Goal: Communication & Community: Answer question/provide support

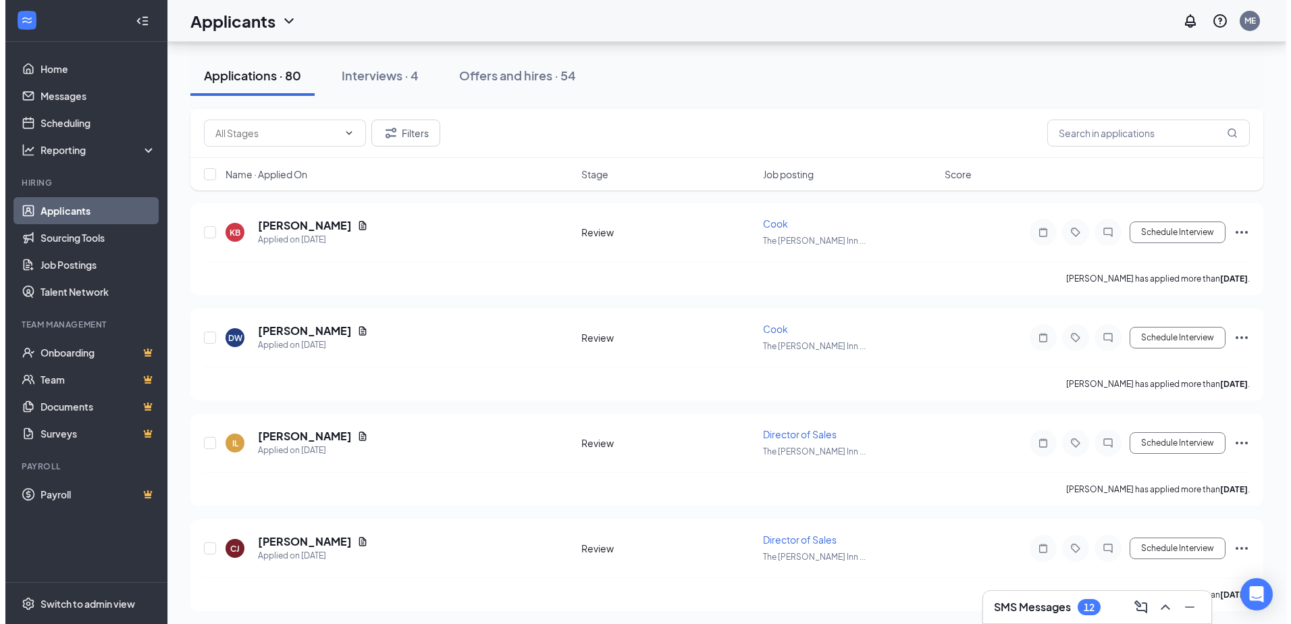
scroll to position [6348, 0]
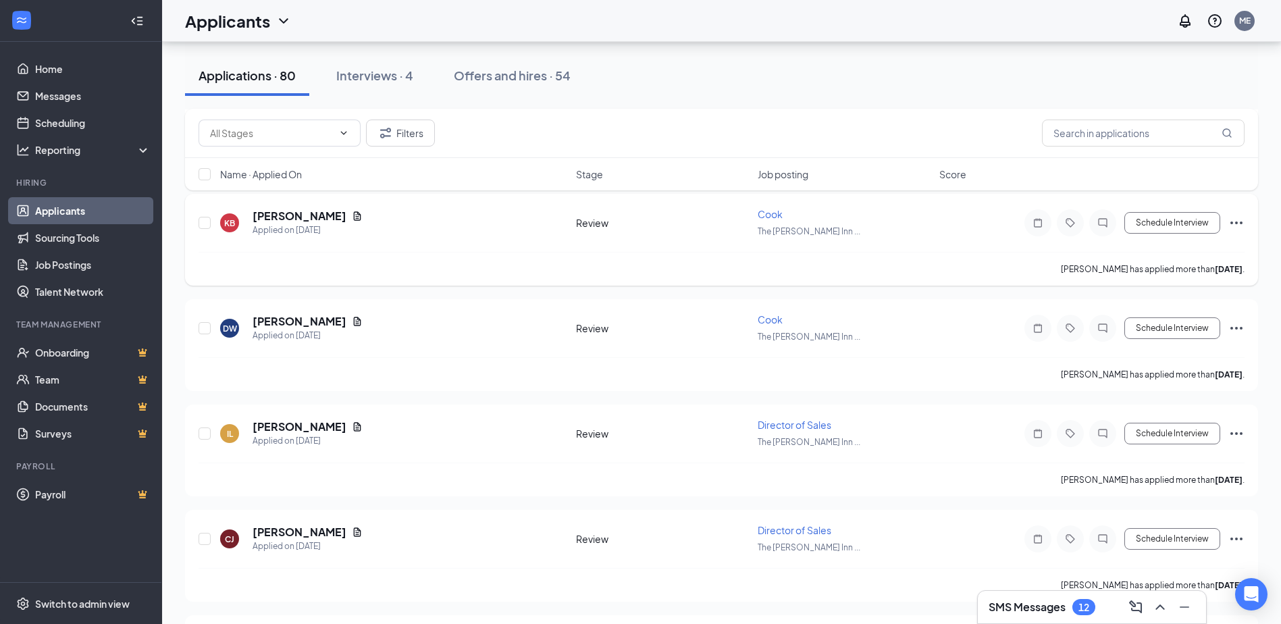
click at [352, 217] on icon "Document" at bounding box center [357, 216] width 11 height 11
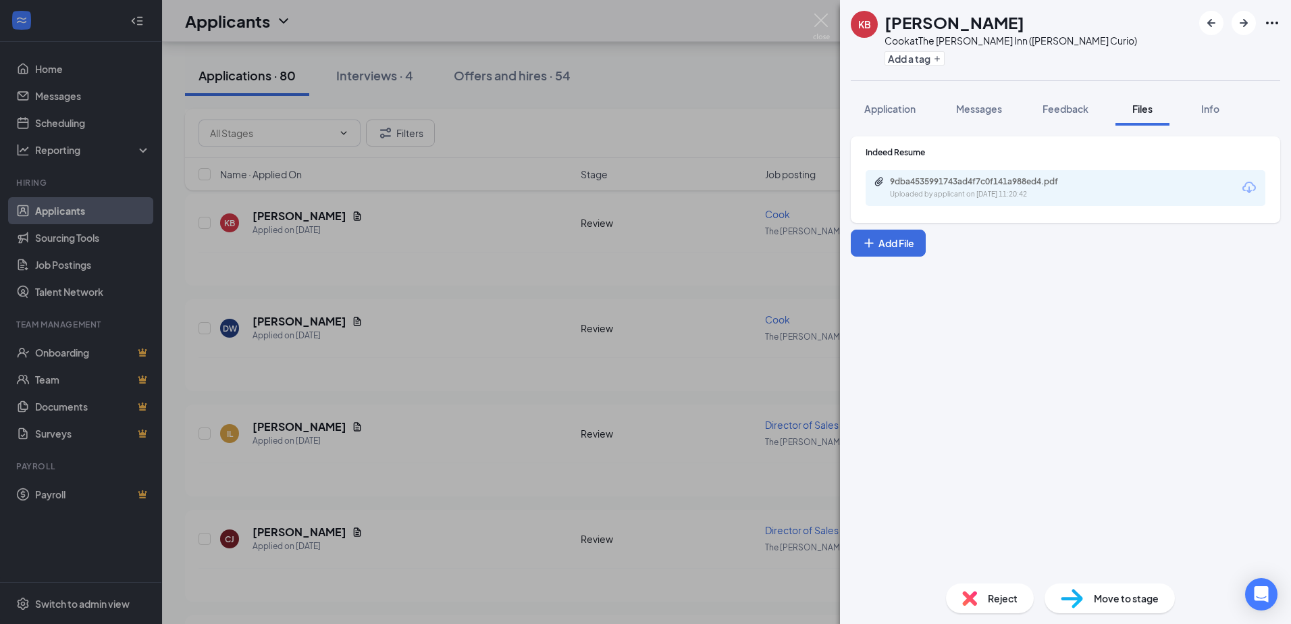
click at [1098, 190] on div "9dba4535991743ad4f7c0f141a988ed4.pdf Uploaded by applicant on Aug 28, 2025 at 1…" at bounding box center [1066, 188] width 400 height 36
click at [1050, 191] on div "Uploaded by applicant on Aug 28, 2025 at 11:20:42" at bounding box center [991, 194] width 203 height 11
click at [898, 113] on span "Application" at bounding box center [889, 109] width 51 height 12
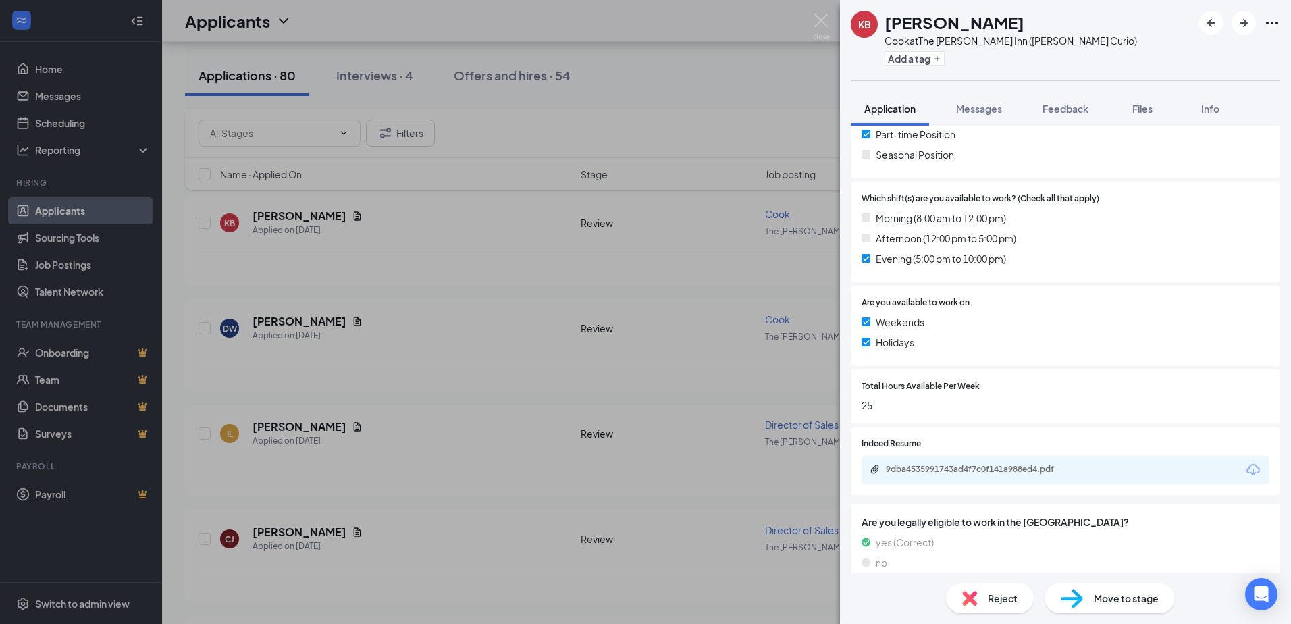
scroll to position [385, 0]
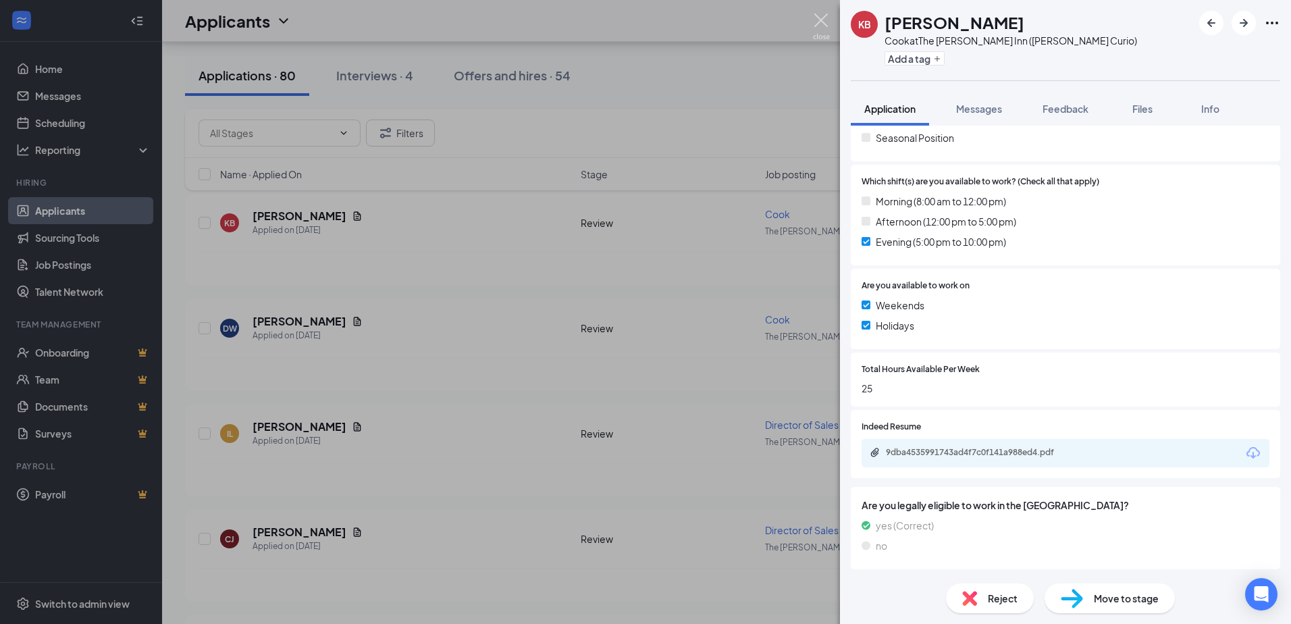
click at [818, 22] on img at bounding box center [821, 27] width 17 height 26
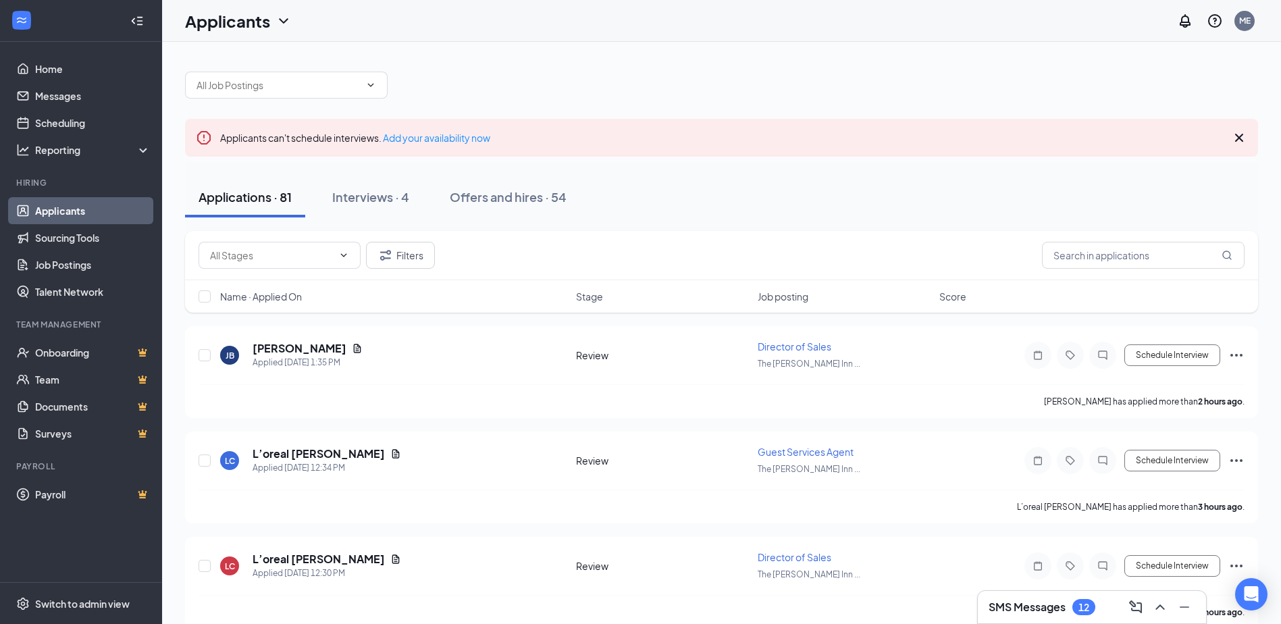
click at [493, 197] on div "Offers and hires · 54" at bounding box center [508, 196] width 117 height 17
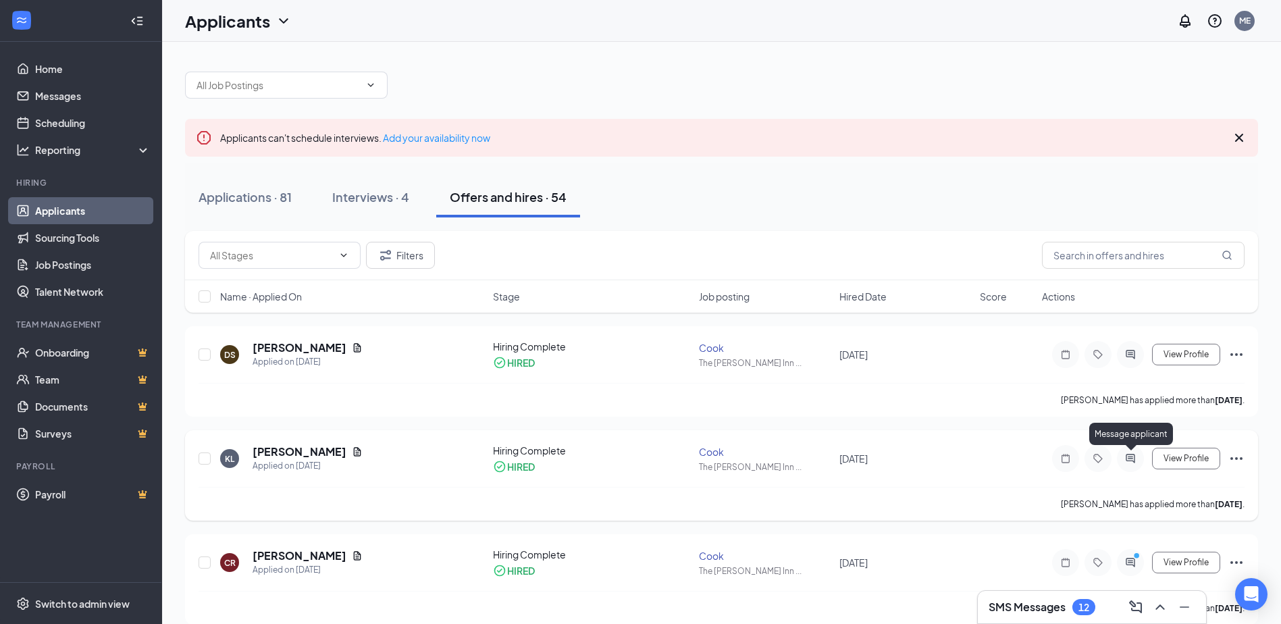
click at [1133, 455] on icon "ActiveChat" at bounding box center [1130, 458] width 16 height 11
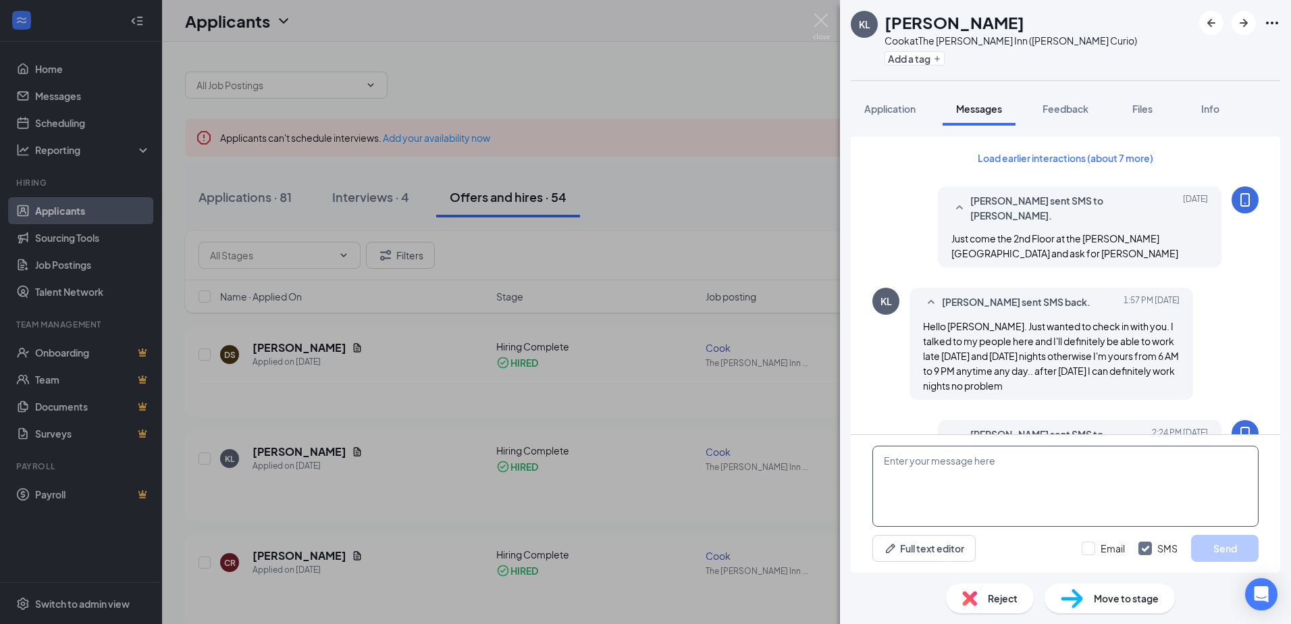
scroll to position [702, 0]
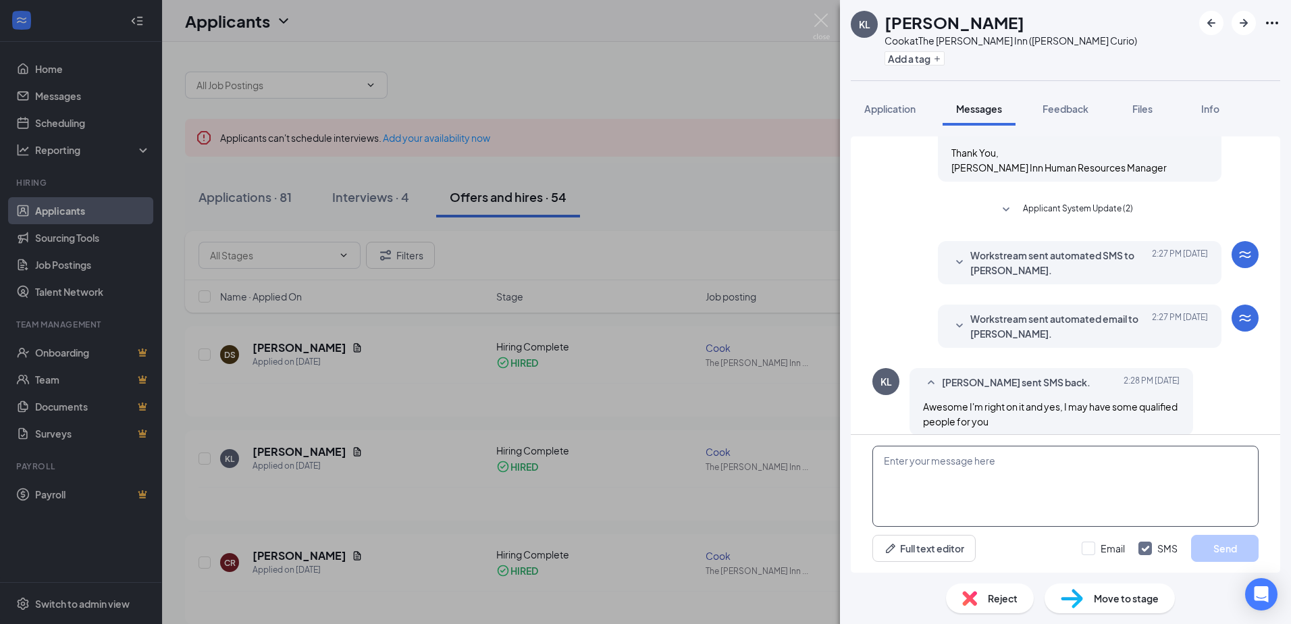
click at [931, 473] on textarea at bounding box center [1065, 486] width 386 height 81
paste textarea "Thank you. You will receive another email, and this one will be to create you a…"
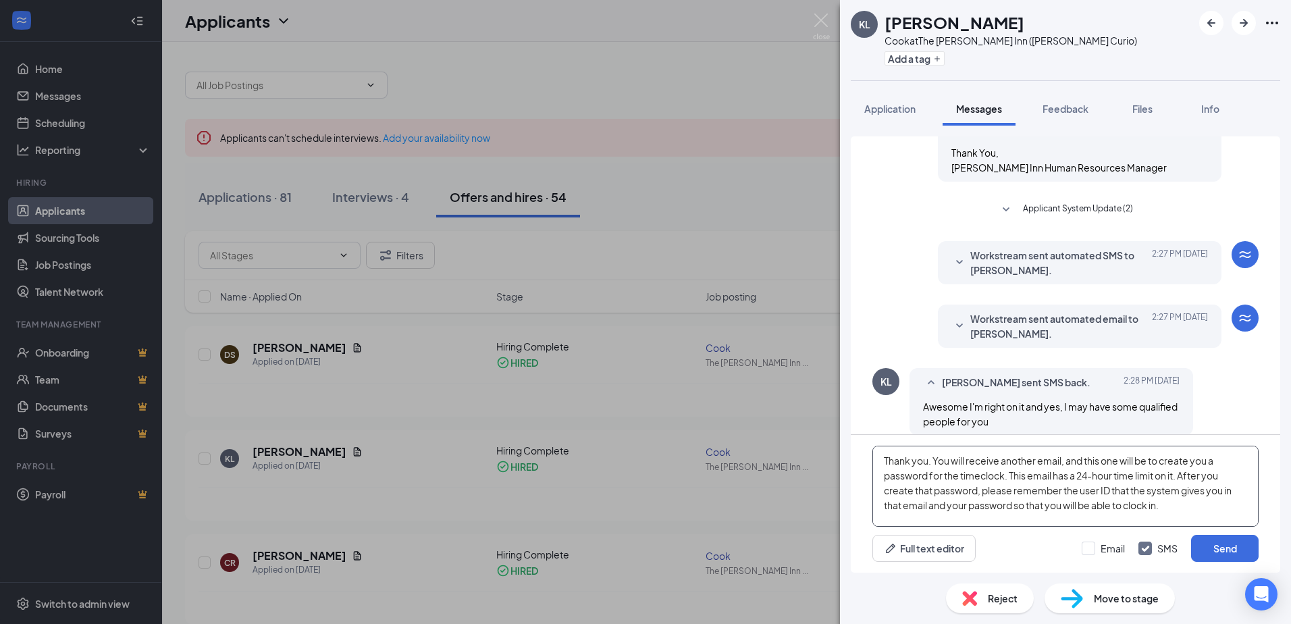
scroll to position [74, 0]
click at [929, 462] on textarea "Thank you. You will receive another email, and this one will be to create you a…" at bounding box center [1065, 486] width 386 height 81
type textarea "Thank you for getting that completed! You will receive another email, and this …"
click at [1224, 548] on button "Send" at bounding box center [1225, 548] width 68 height 27
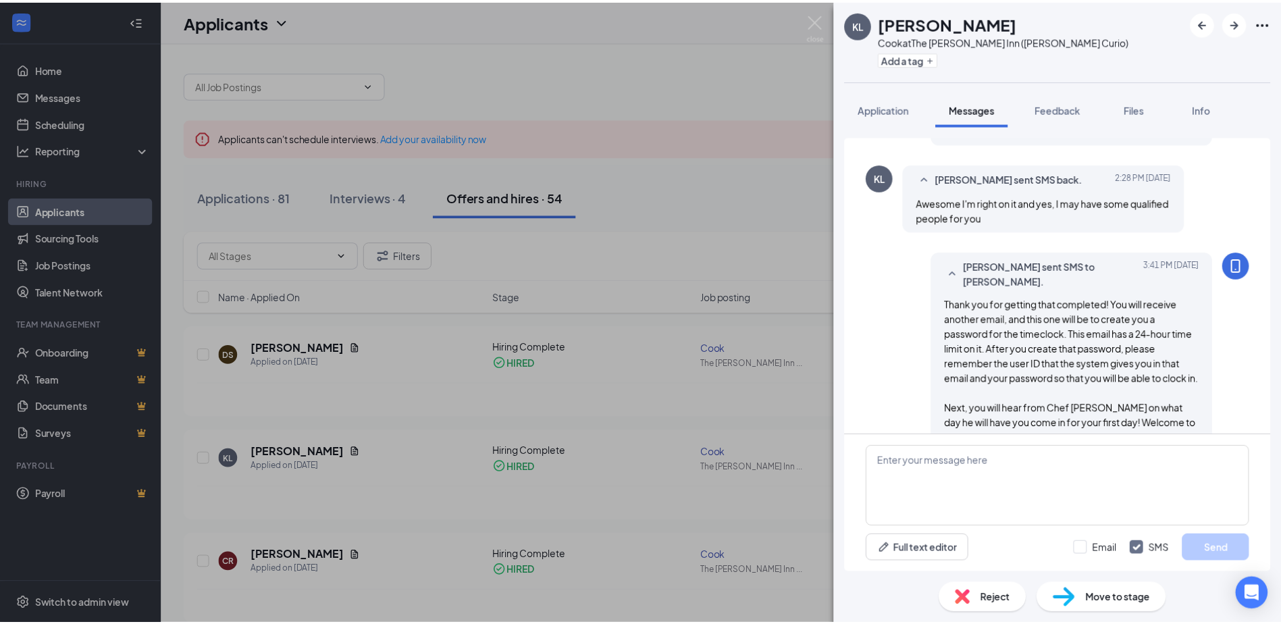
scroll to position [981, 0]
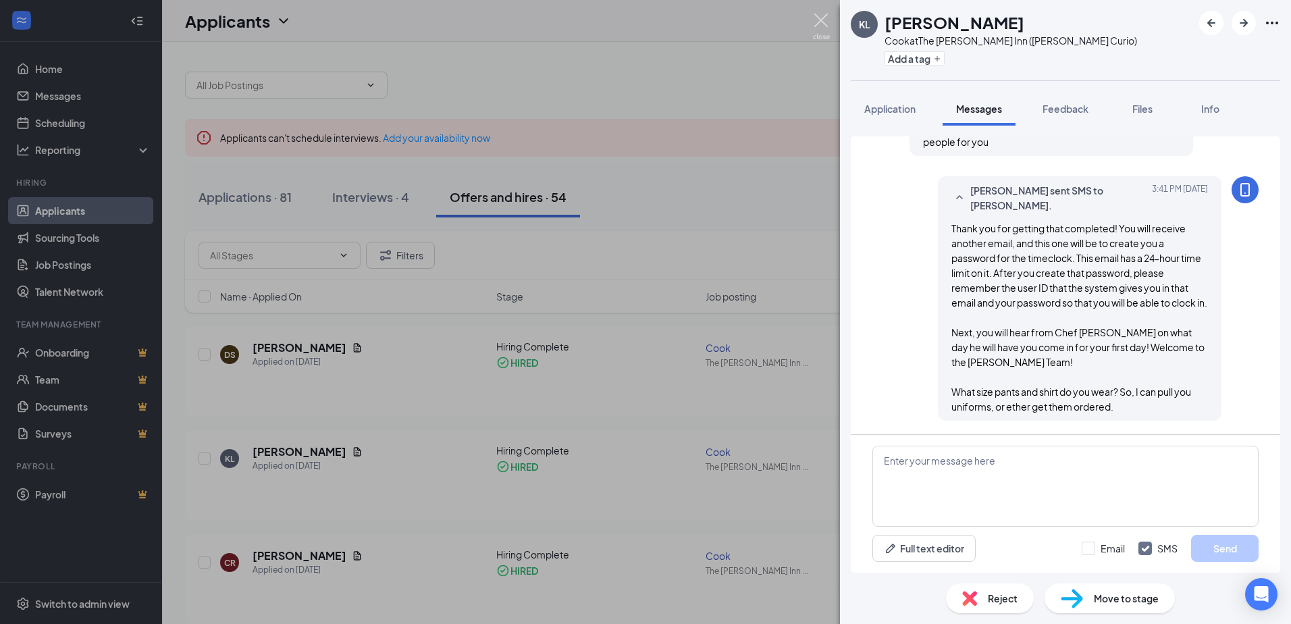
click at [816, 17] on img at bounding box center [821, 27] width 17 height 26
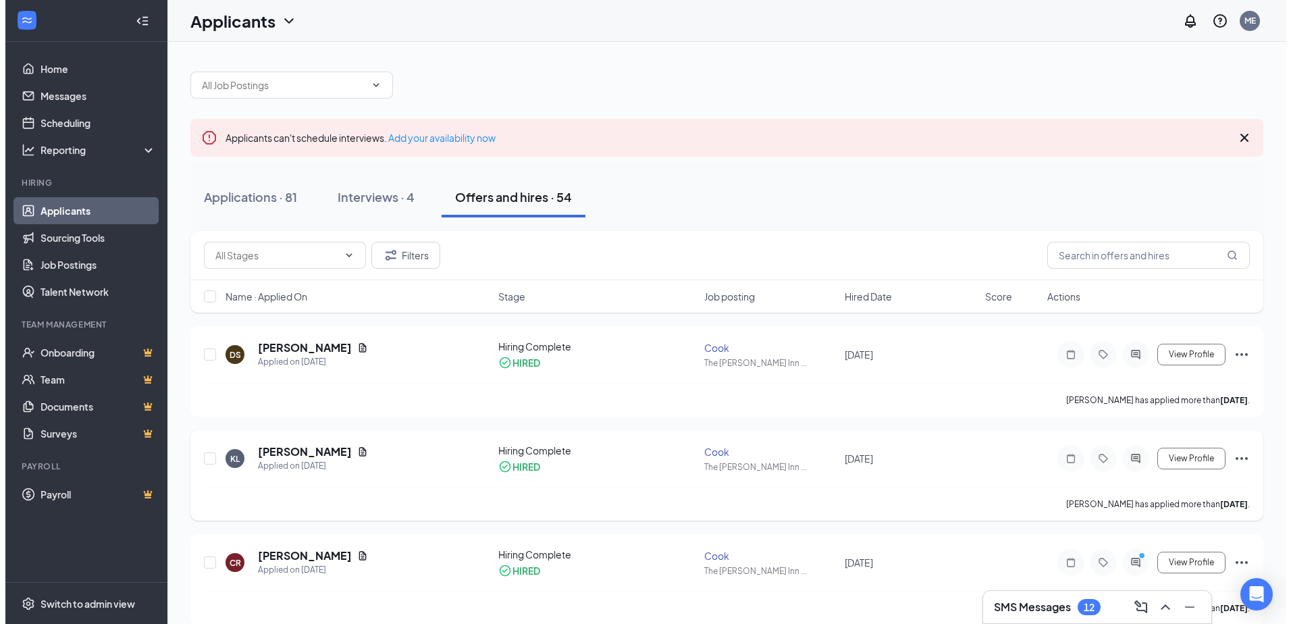
scroll to position [135, 0]
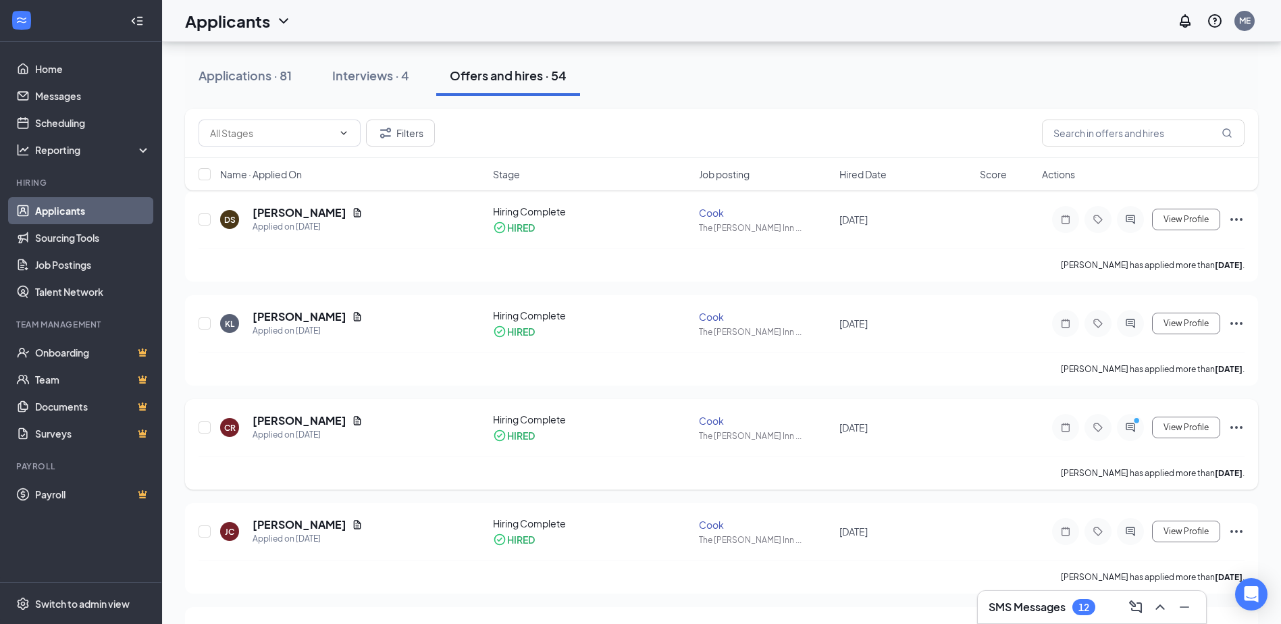
click at [1134, 434] on div at bounding box center [1130, 427] width 27 height 27
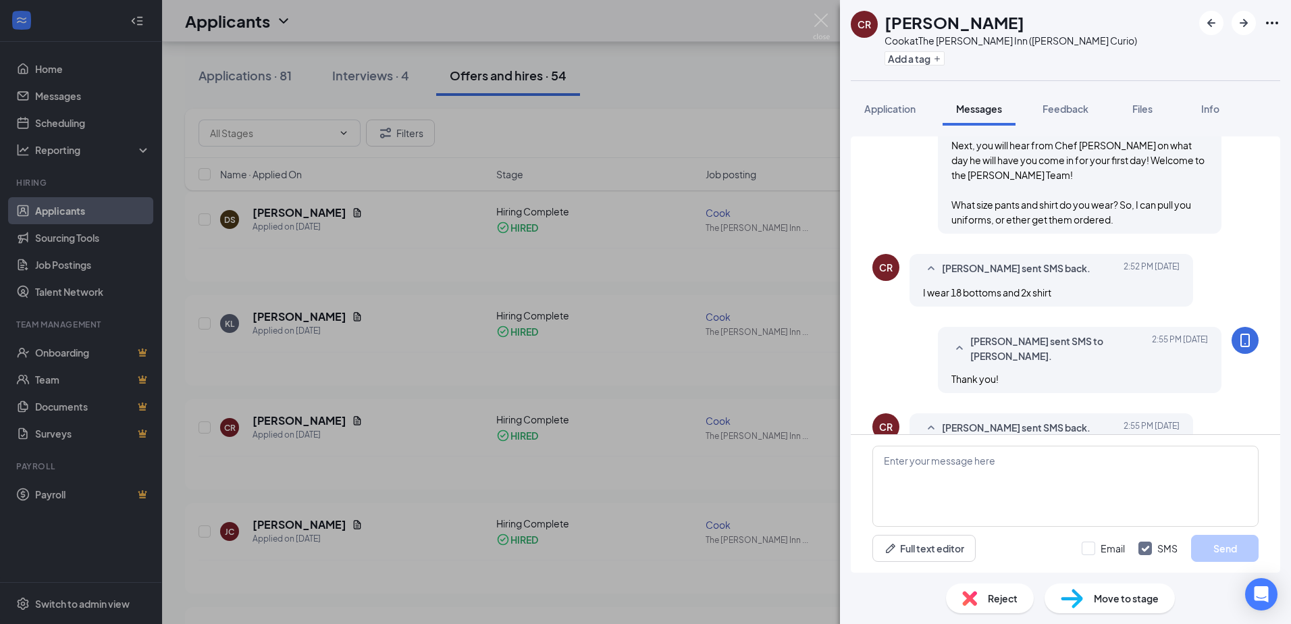
scroll to position [891, 0]
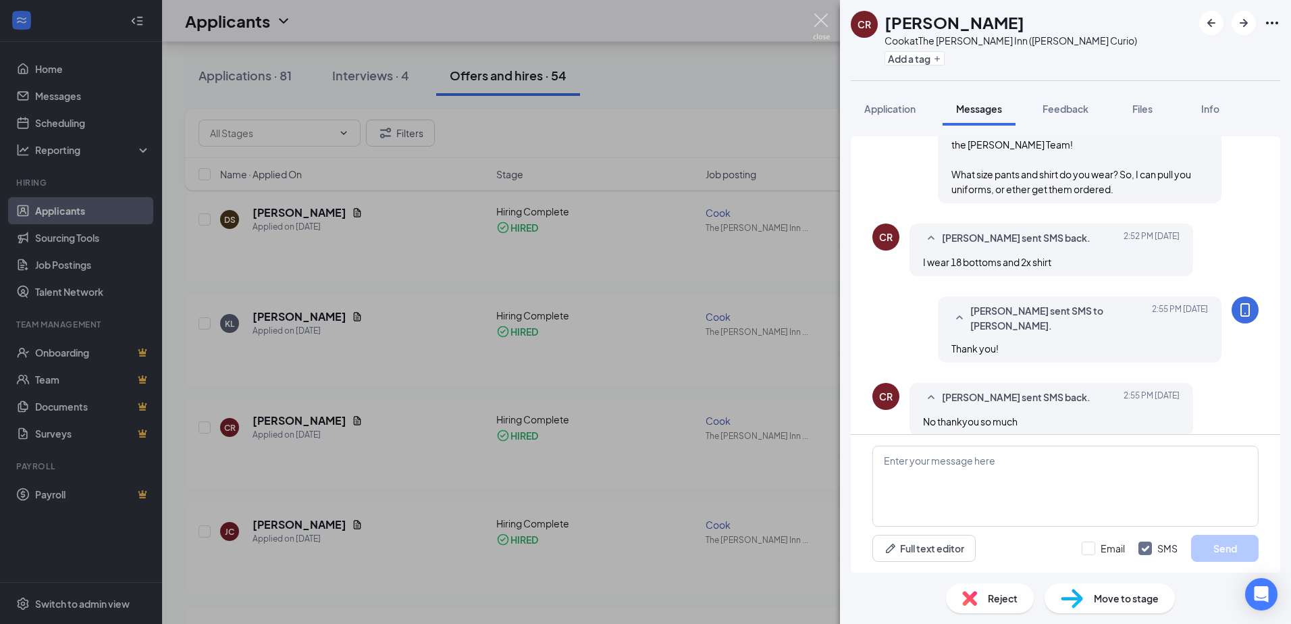
click at [818, 23] on img at bounding box center [821, 27] width 17 height 26
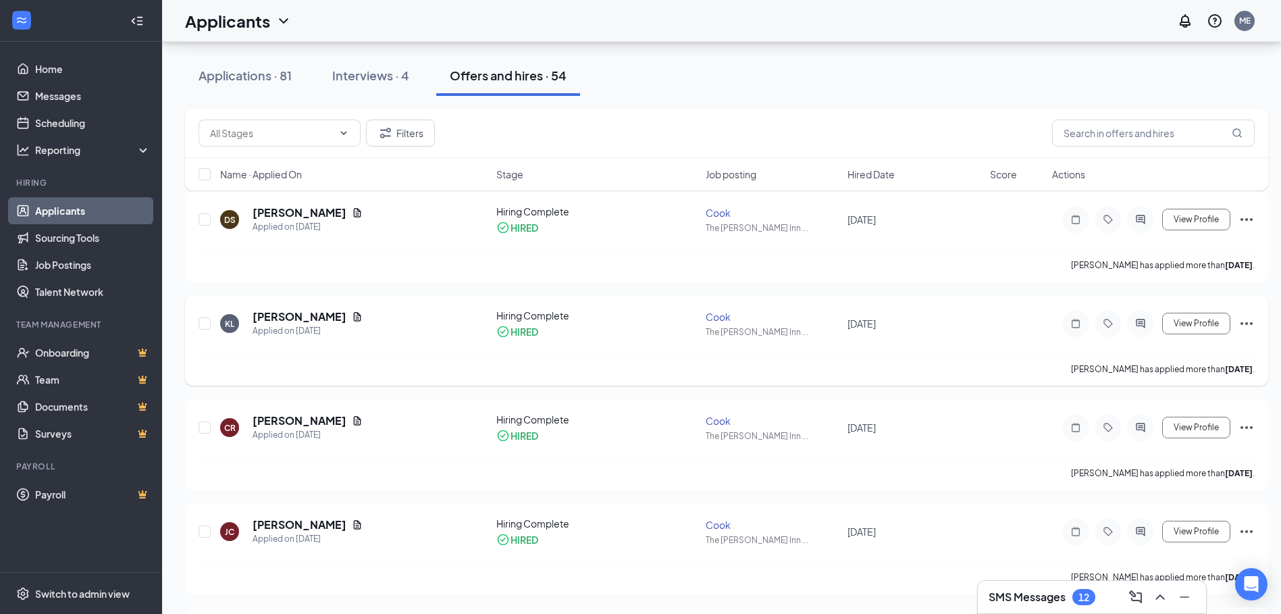
click at [1144, 323] on icon "ActiveChat" at bounding box center [1140, 323] width 16 height 11
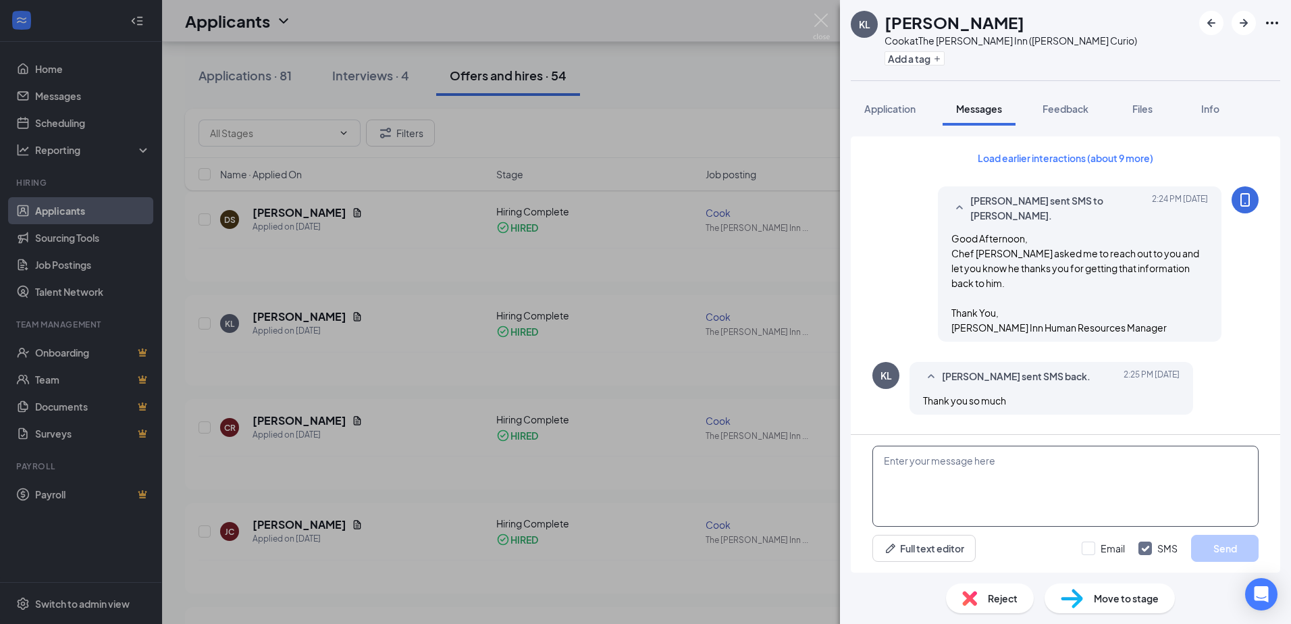
click at [970, 455] on textarea at bounding box center [1065, 486] width 386 height 81
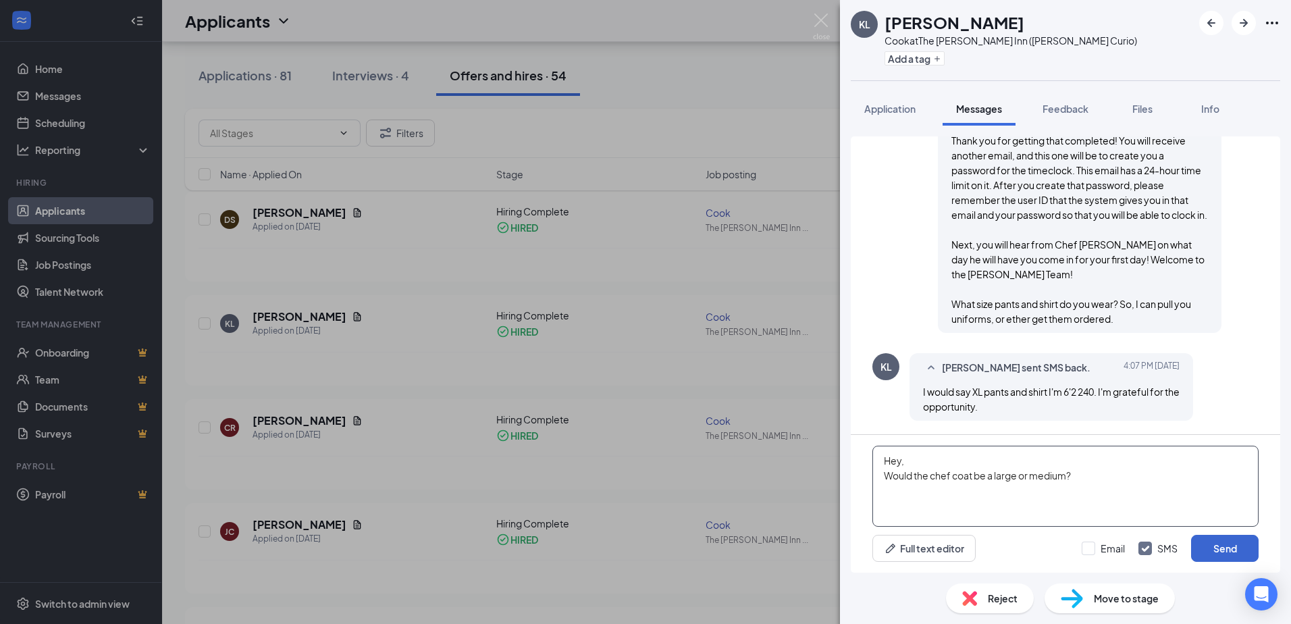
type textarea "Hey, Would the chef coat be a large or medium?"
click at [1204, 555] on button "Send" at bounding box center [1225, 548] width 68 height 27
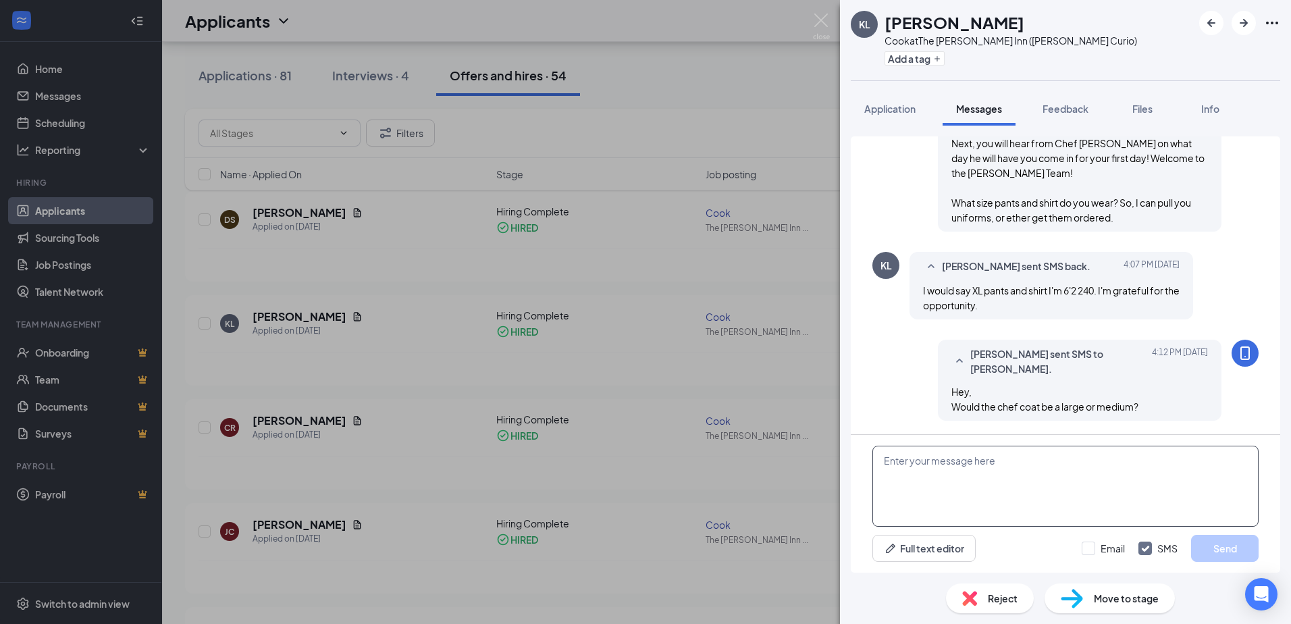
click at [989, 482] on textarea at bounding box center [1065, 486] width 386 height 81
click at [822, 16] on img at bounding box center [821, 27] width 17 height 26
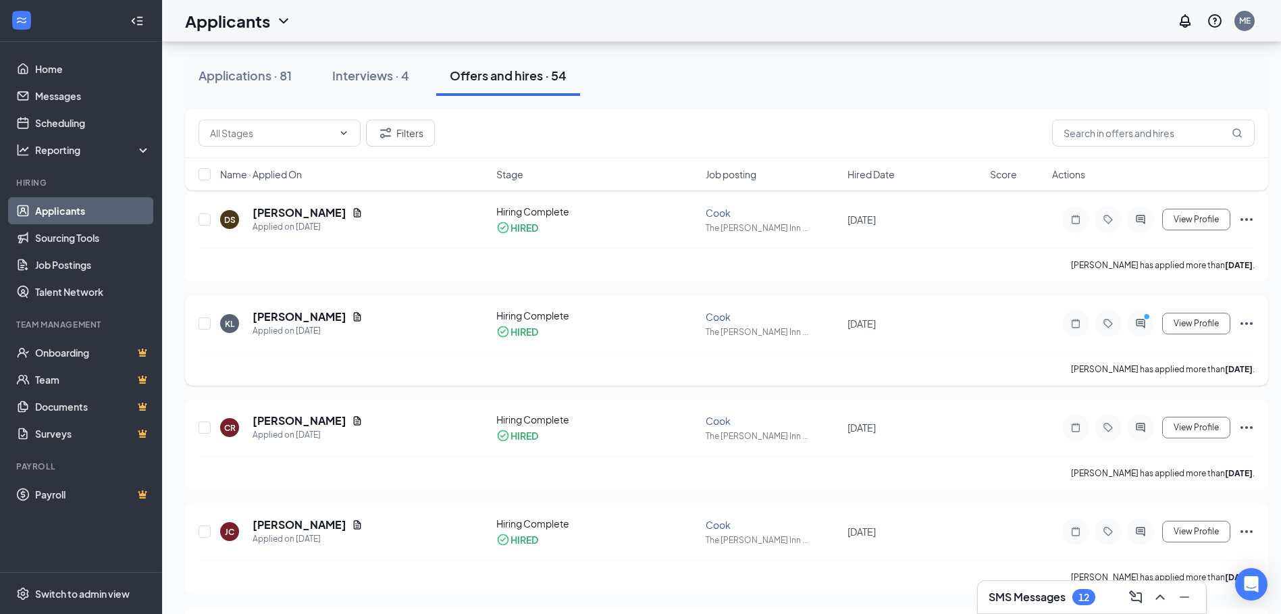
click at [1147, 330] on div at bounding box center [1140, 323] width 27 height 27
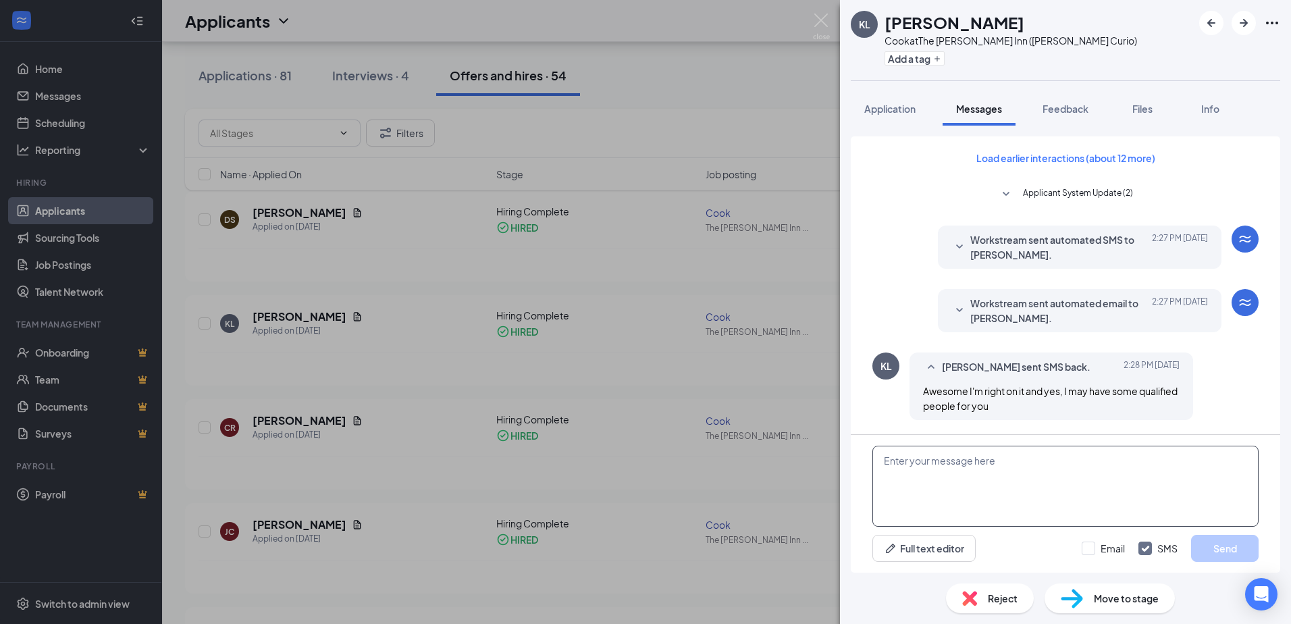
scroll to position [614, 0]
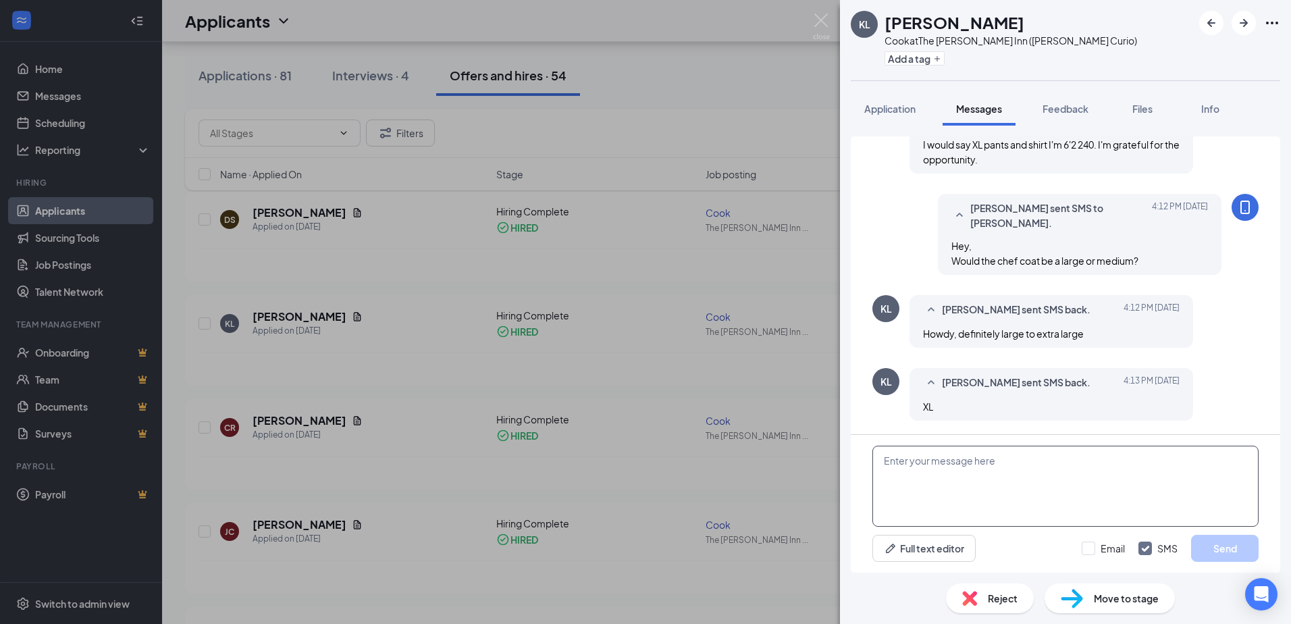
click at [990, 465] on textarea at bounding box center [1065, 486] width 386 height 81
type textarea "Thank you. I will get these sizes ordered for you!"
click at [1215, 542] on button "Send" at bounding box center [1225, 548] width 68 height 27
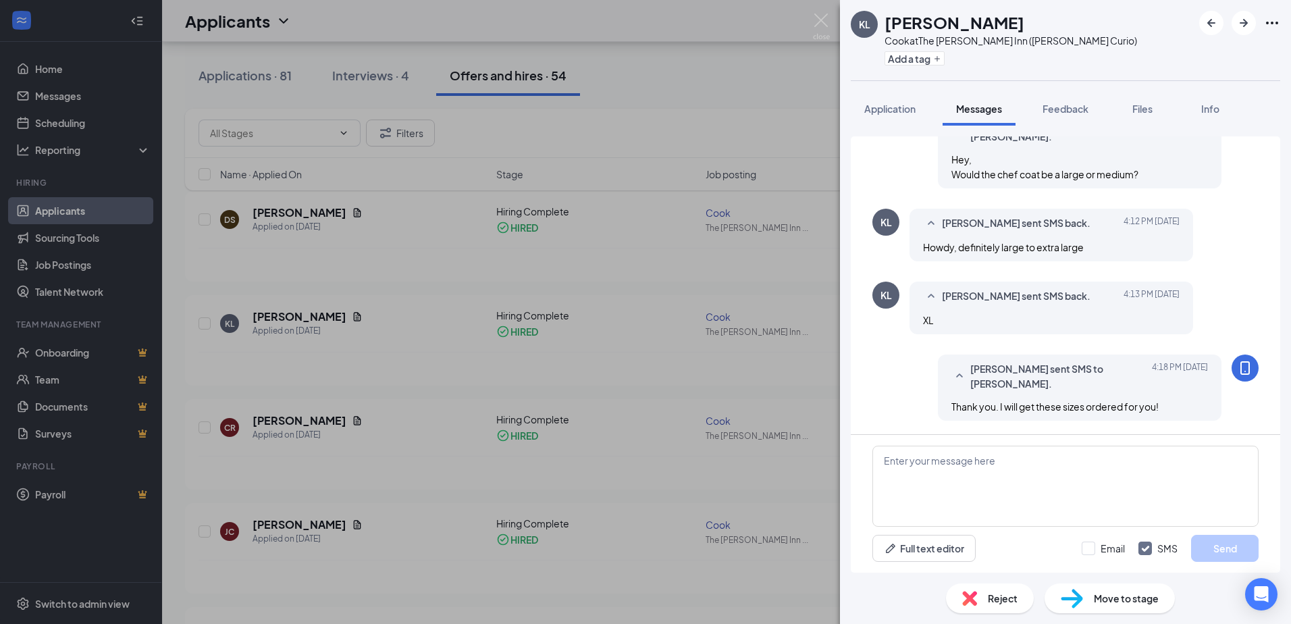
scroll to position [700, 0]
drag, startPoint x: 1159, startPoint y: 412, endPoint x: 942, endPoint y: 407, distance: 217.5
click at [951, 407] on div "Thank you. I will get these sizes ordered for you!" at bounding box center [1079, 406] width 257 height 15
copy span "Thank you. I will get these sizes ordered for you!"
click at [817, 18] on img at bounding box center [821, 27] width 17 height 26
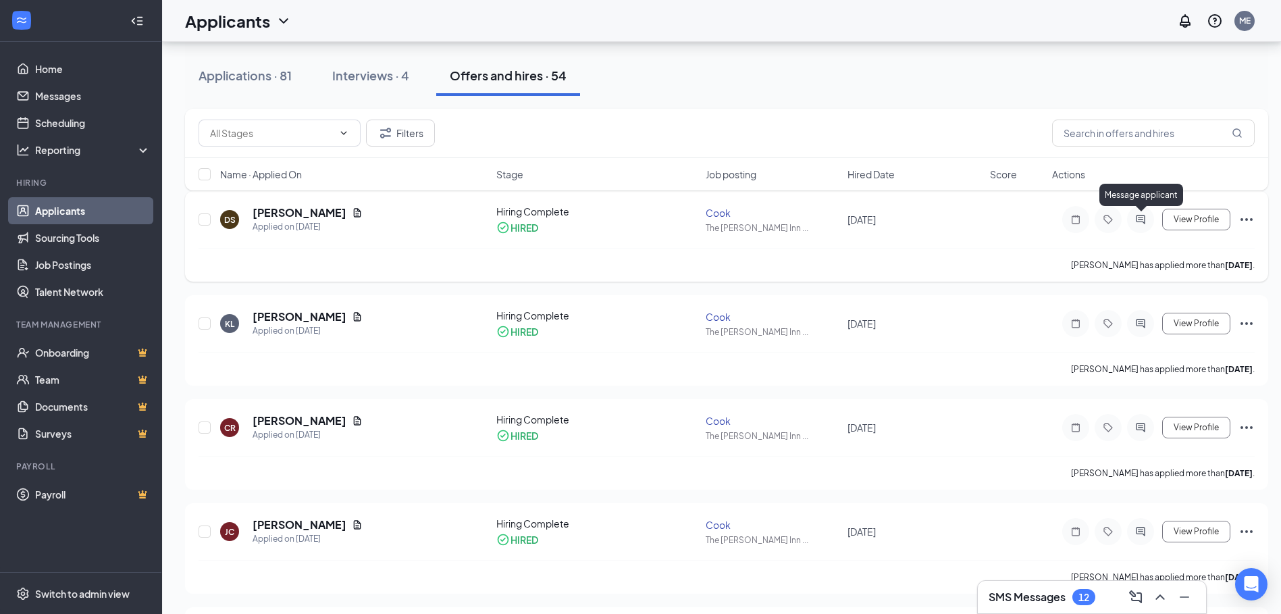
click at [1139, 221] on icon "ActiveChat" at bounding box center [1140, 219] width 16 height 11
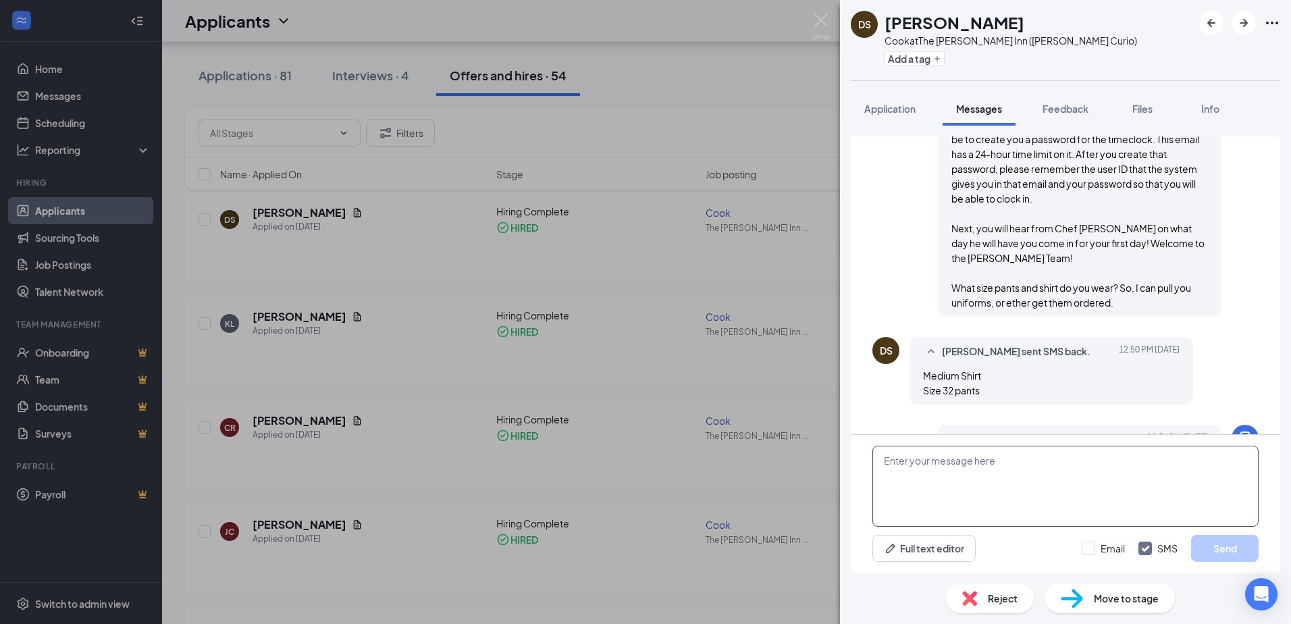
click at [937, 468] on textarea at bounding box center [1065, 486] width 386 height 81
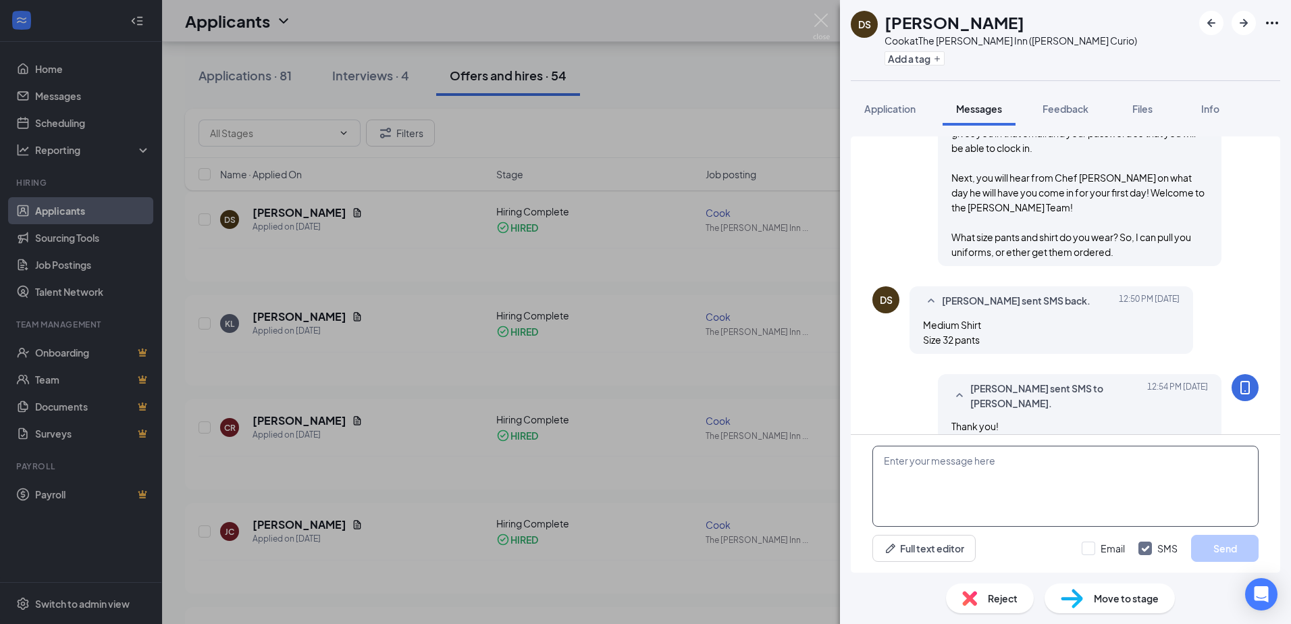
scroll to position [920, 0]
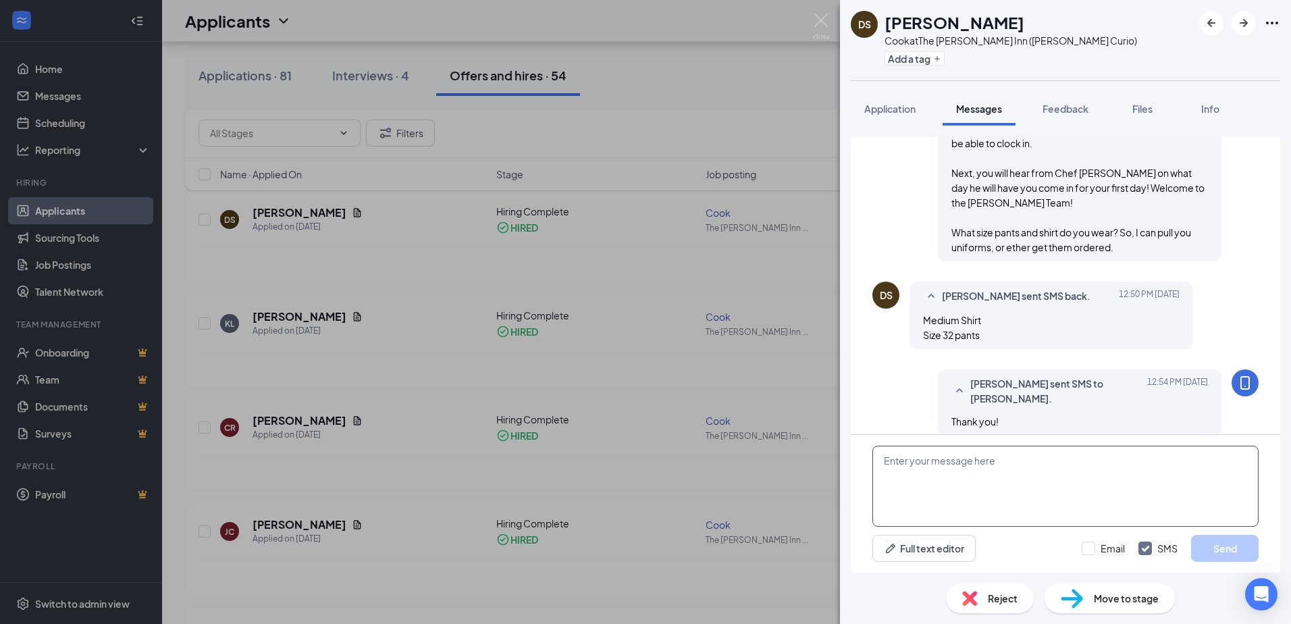
paste textarea "Thank you. I will get these sizes ordered for you!"
click at [935, 464] on textarea "Thank you. I will get these sizes ordered for you!" at bounding box center [1065, 486] width 386 height 81
drag, startPoint x: 907, startPoint y: 479, endPoint x: 881, endPoint y: 463, distance: 30.7
click at [881, 463] on textarea "Thank you. II have one pair of pants in Medium and I will get these sizes order…" at bounding box center [1065, 486] width 386 height 81
type textarea "Thank you. II have one pair of pants in Medium and I will get these sizes order…"
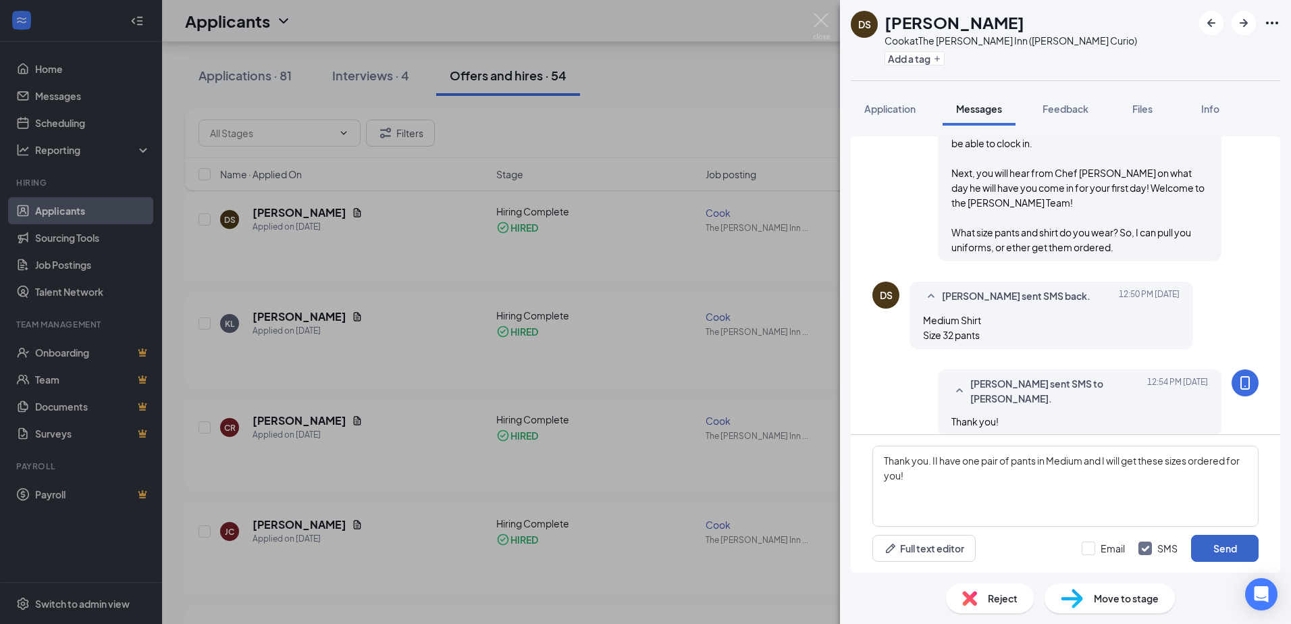
click at [1222, 546] on button "Send" at bounding box center [1225, 548] width 68 height 27
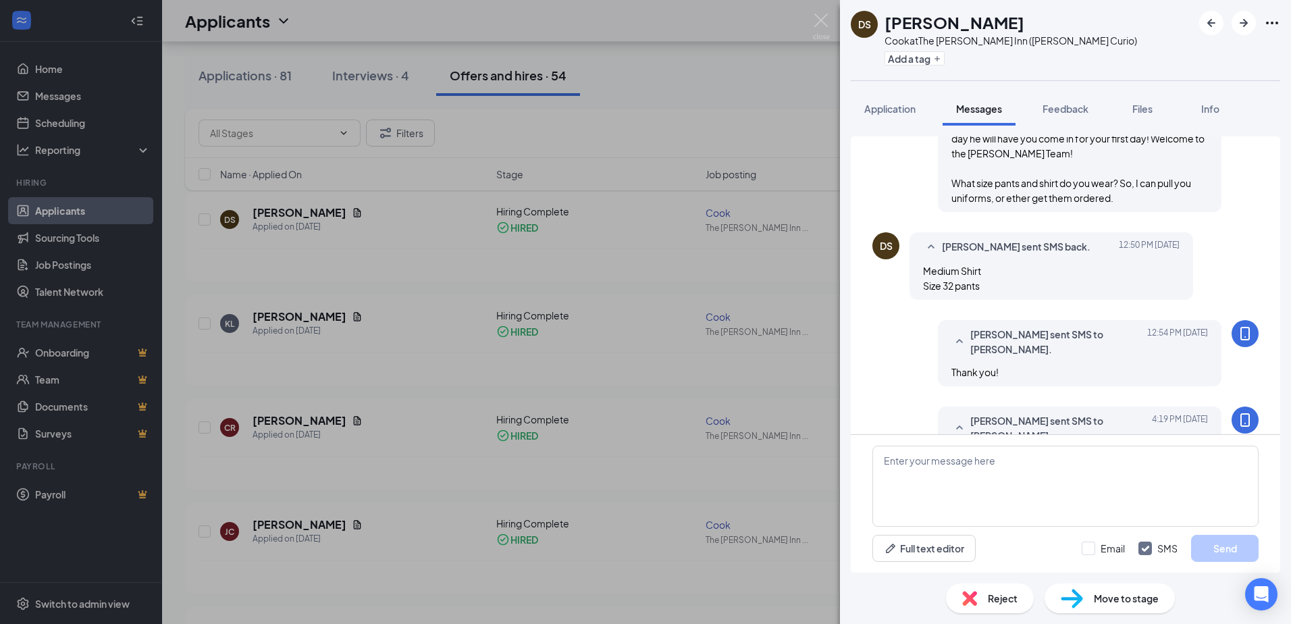
scroll to position [1022, 0]
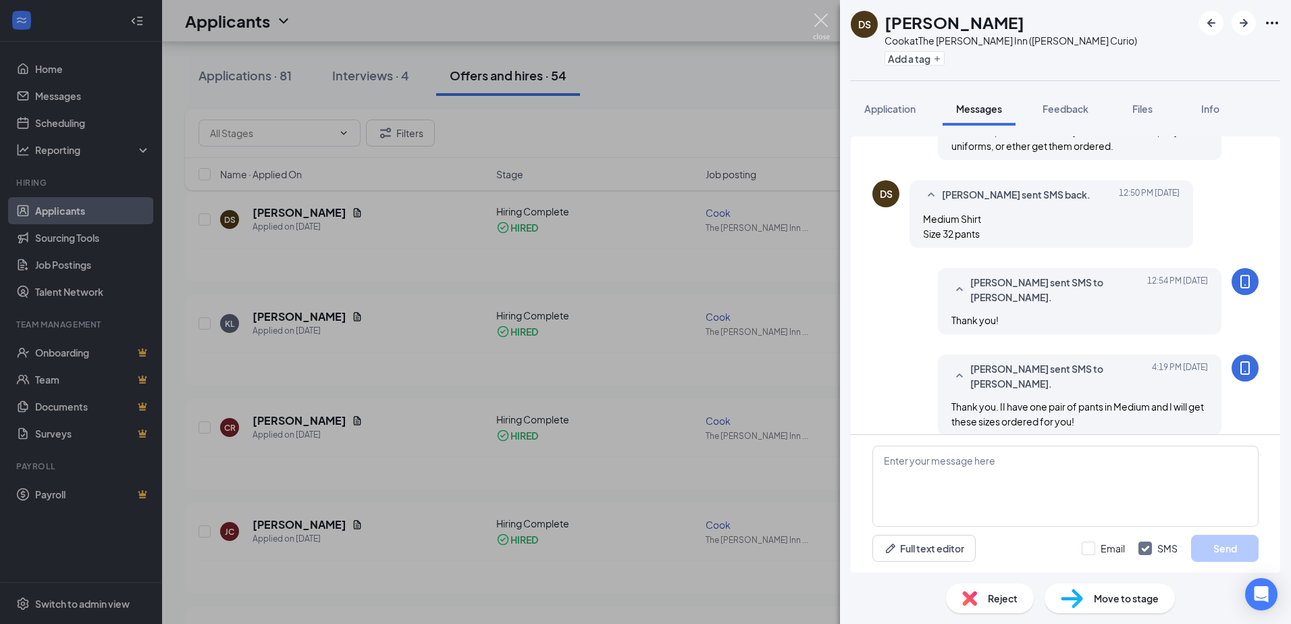
click at [820, 25] on img at bounding box center [821, 27] width 17 height 26
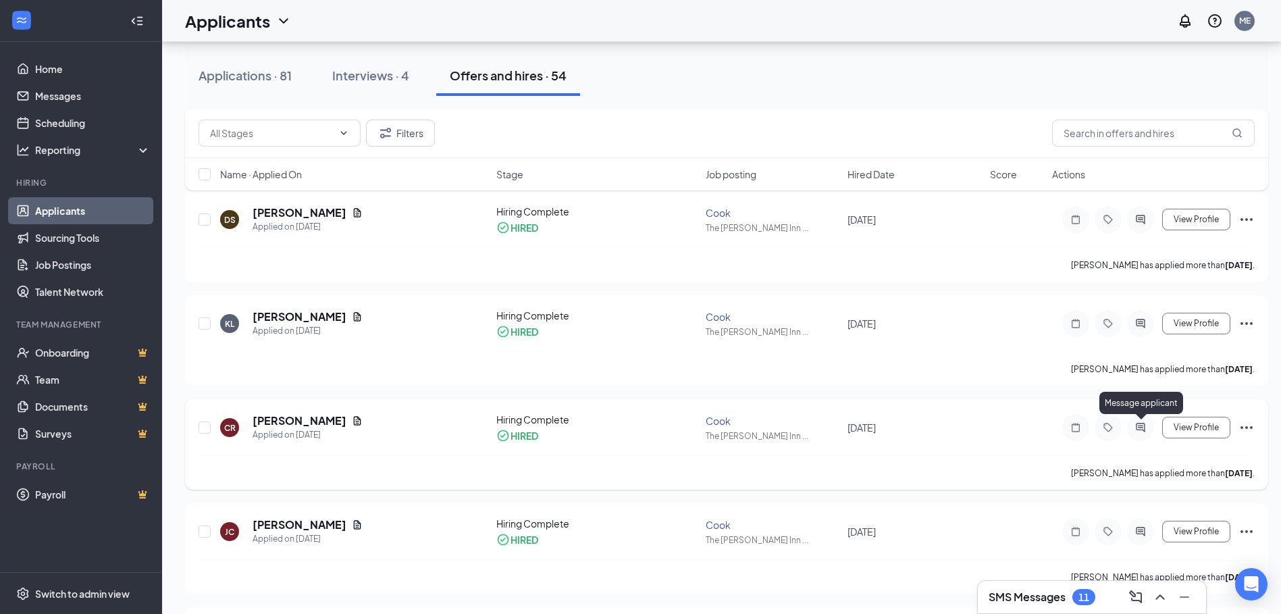
click at [1141, 429] on icon "ActiveChat" at bounding box center [1140, 427] width 9 height 9
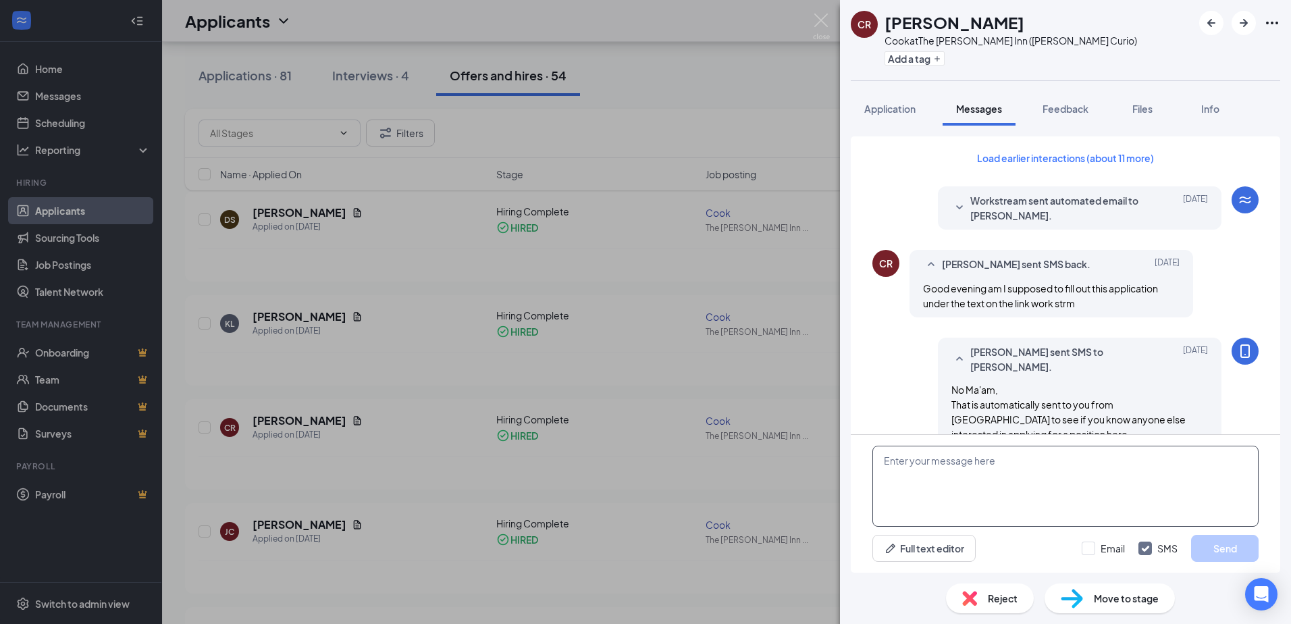
click at [928, 473] on textarea at bounding box center [1065, 486] width 386 height 81
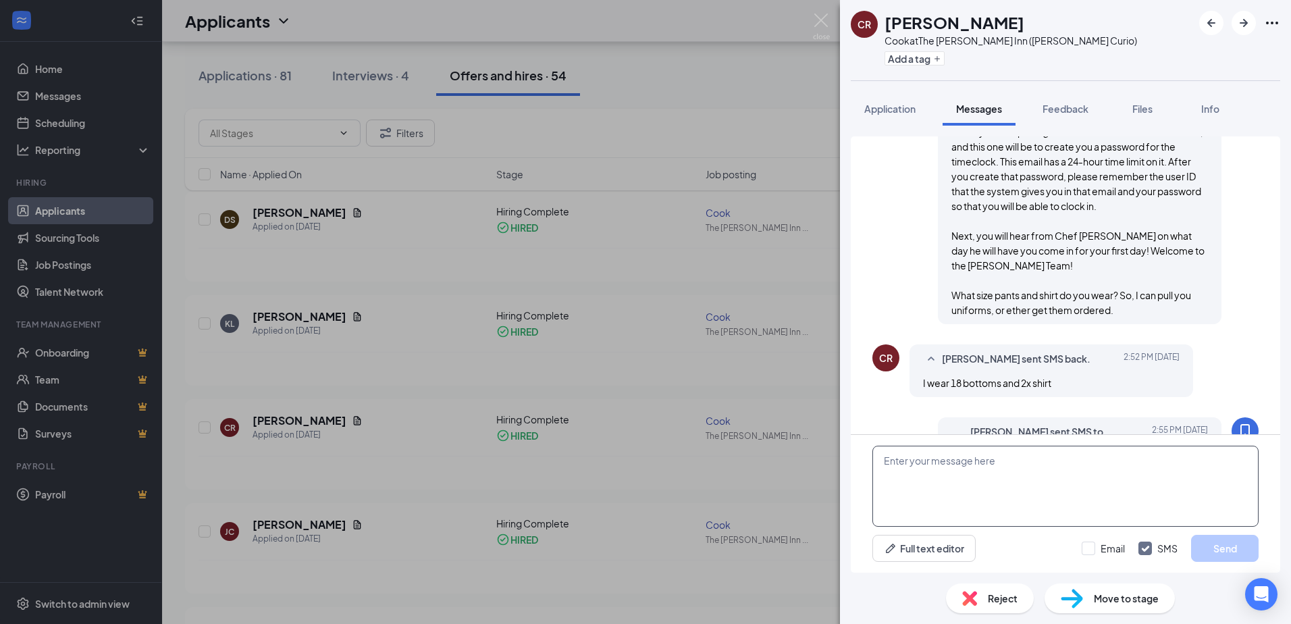
scroll to position [891, 0]
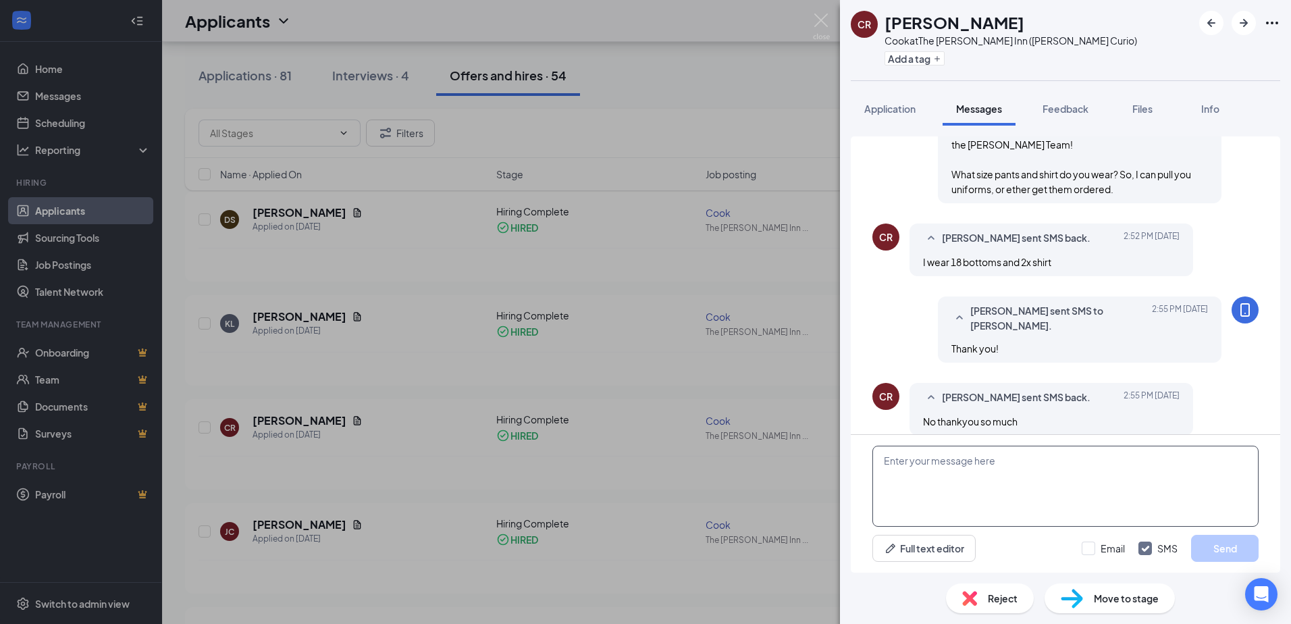
paste textarea "Thank you. II have one pair of pants in Medium and I will get these sizes order…"
click at [1082, 462] on textarea "Thank you. II have one pair of pants in Medium and I will get these sizes order…" at bounding box center [1065, 486] width 386 height 81
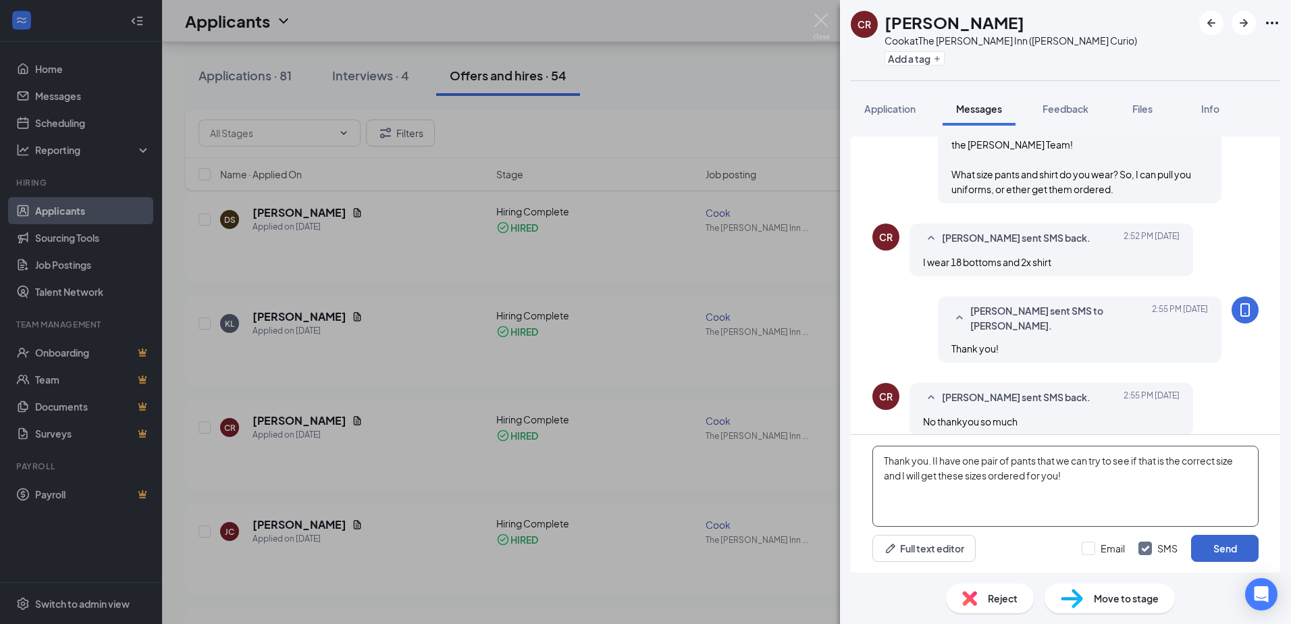
type textarea "Thank you. II have one pair of pants that we can try to see if that is the corr…"
click at [1229, 547] on button "Send" at bounding box center [1225, 548] width 68 height 27
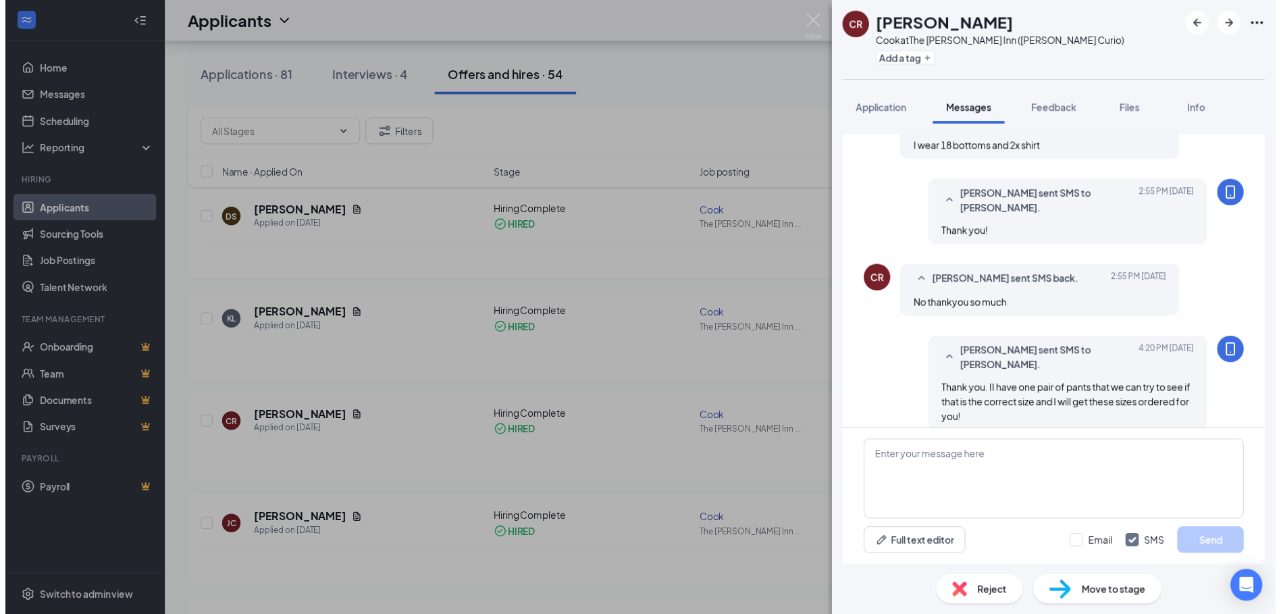
scroll to position [1007, 0]
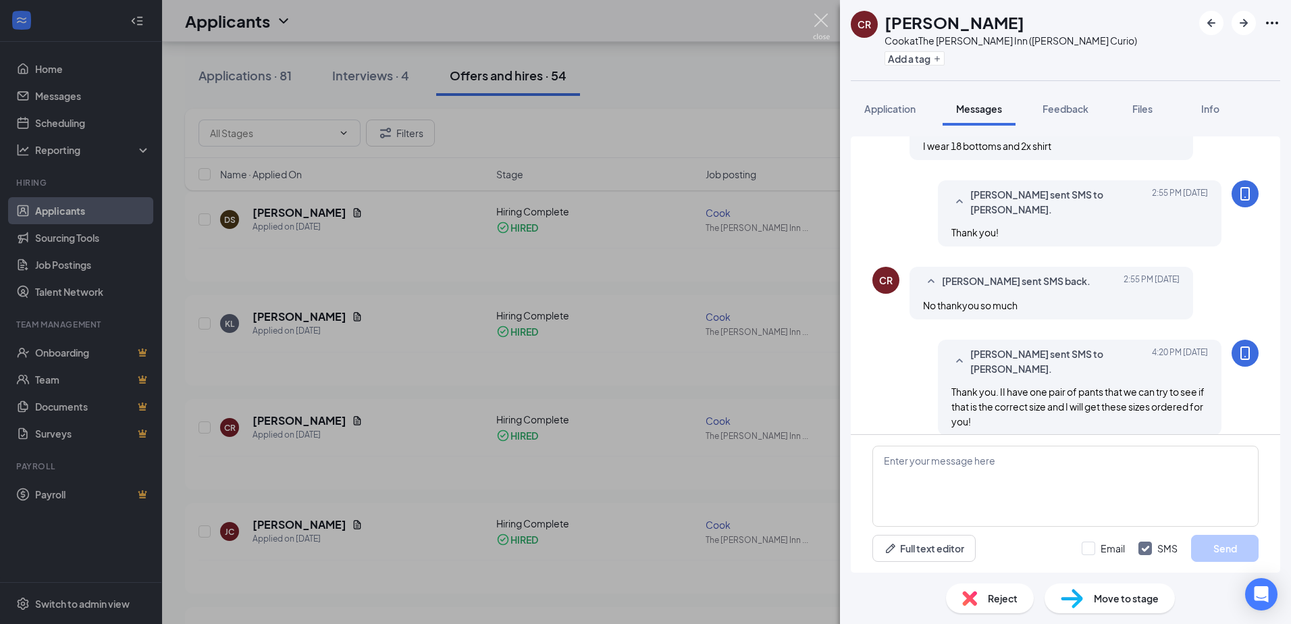
click at [822, 22] on img at bounding box center [821, 27] width 17 height 26
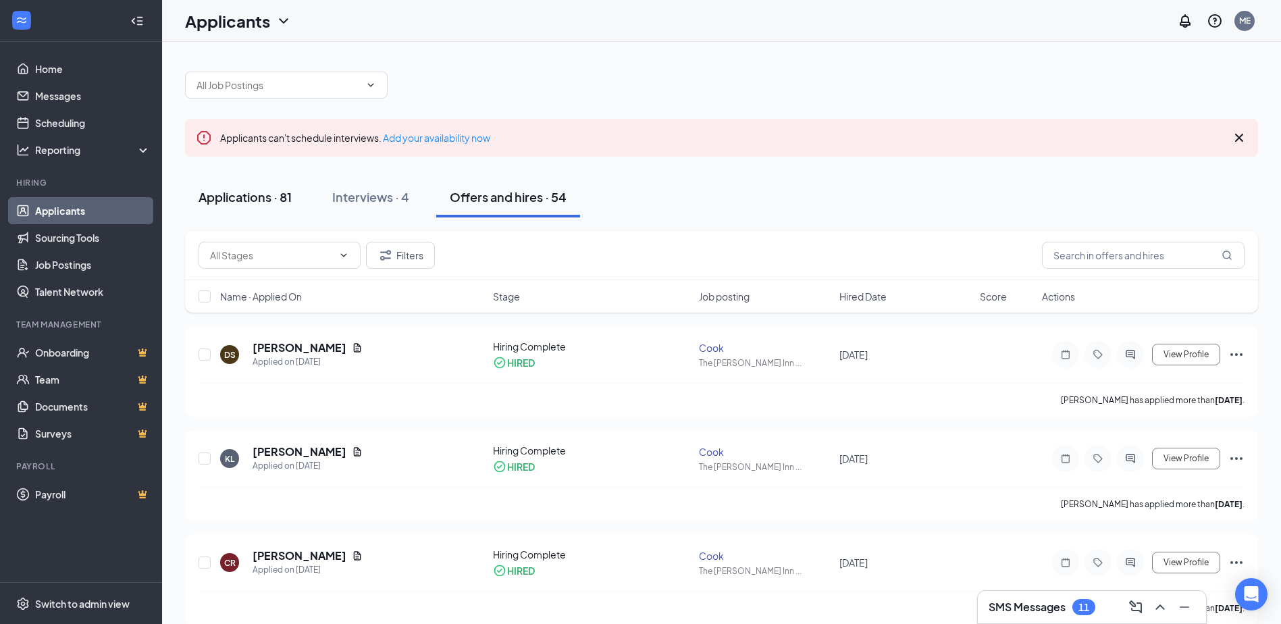
click at [254, 196] on div "Applications · 81" at bounding box center [245, 196] width 93 height 17
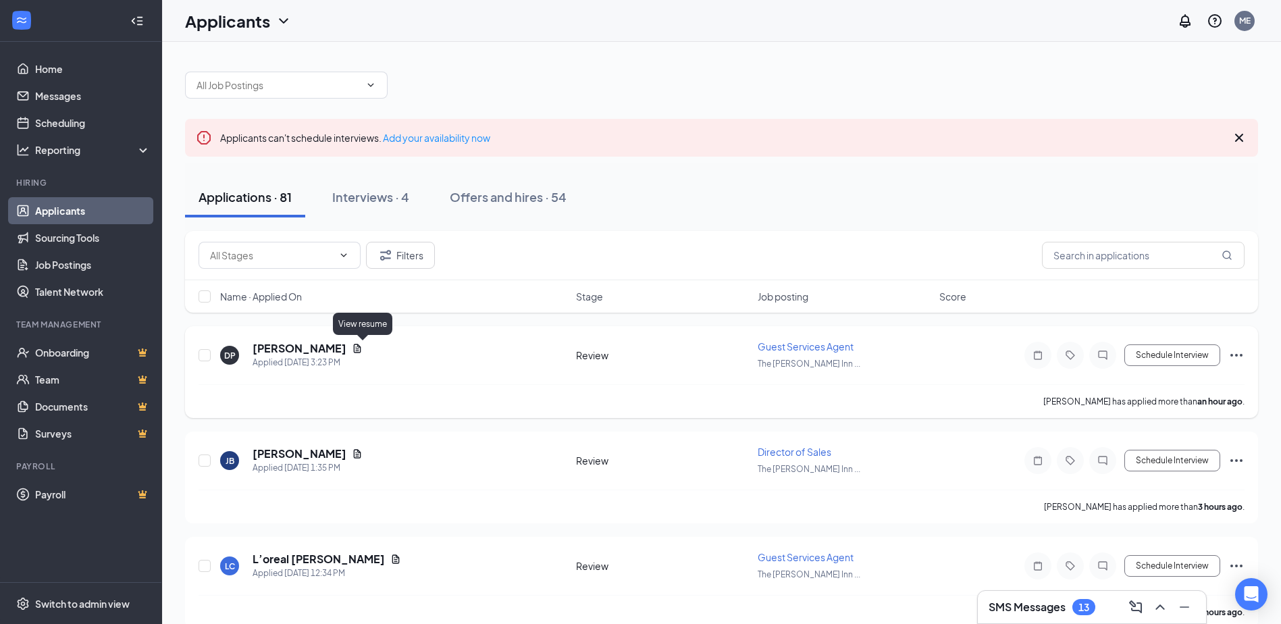
click at [363, 348] on icon "Document" at bounding box center [357, 348] width 11 height 11
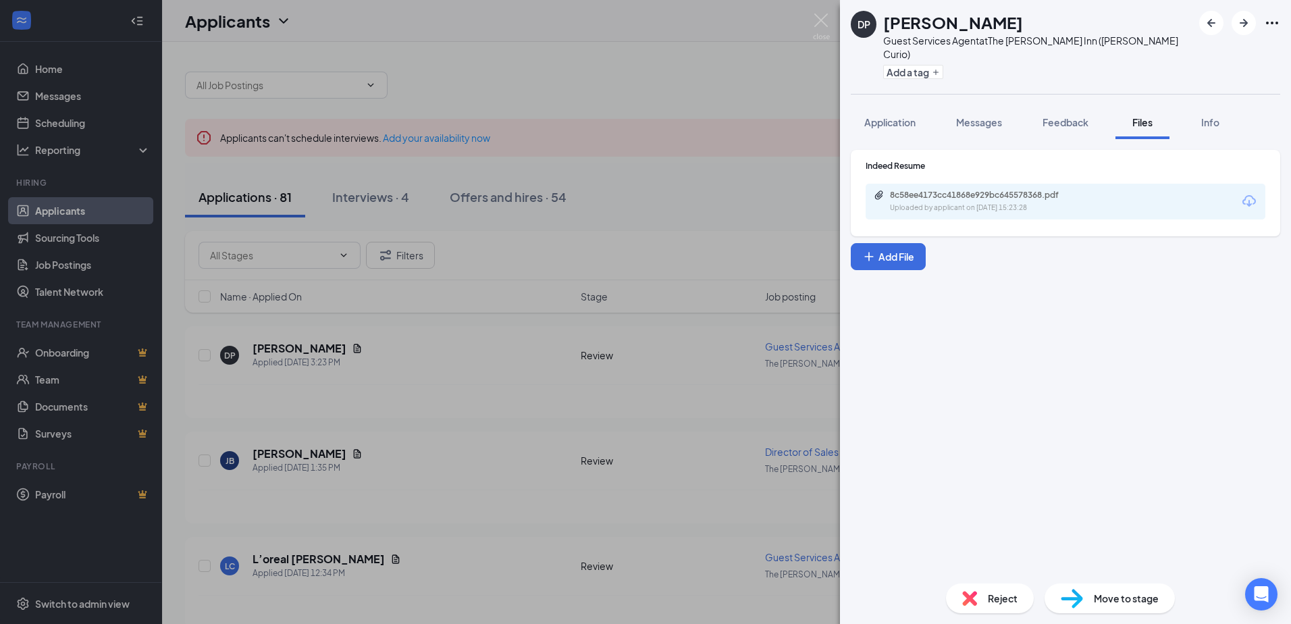
click at [1102, 203] on div "8c58ee4173cc41868e929bc645578368.pdf Uploaded by applicant on [DATE] 15:23:28" at bounding box center [1066, 202] width 400 height 36
click at [1093, 191] on div "8c58ee4173cc41868e929bc645578368.pdf Uploaded by applicant on [DATE] 15:23:28" at bounding box center [1066, 202] width 400 height 36
click at [1063, 203] on div "Uploaded by applicant on [DATE] 15:23:28" at bounding box center [991, 208] width 203 height 11
click at [825, 26] on img at bounding box center [821, 27] width 17 height 26
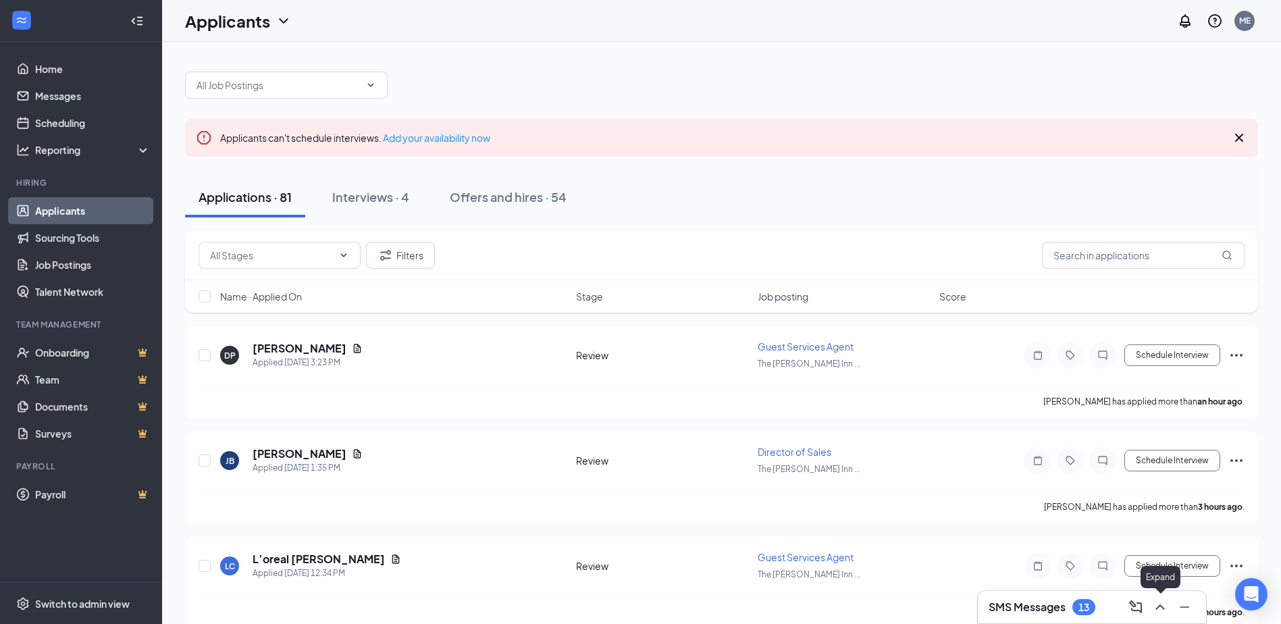
click at [1159, 614] on icon "ChevronUp" at bounding box center [1160, 607] width 16 height 16
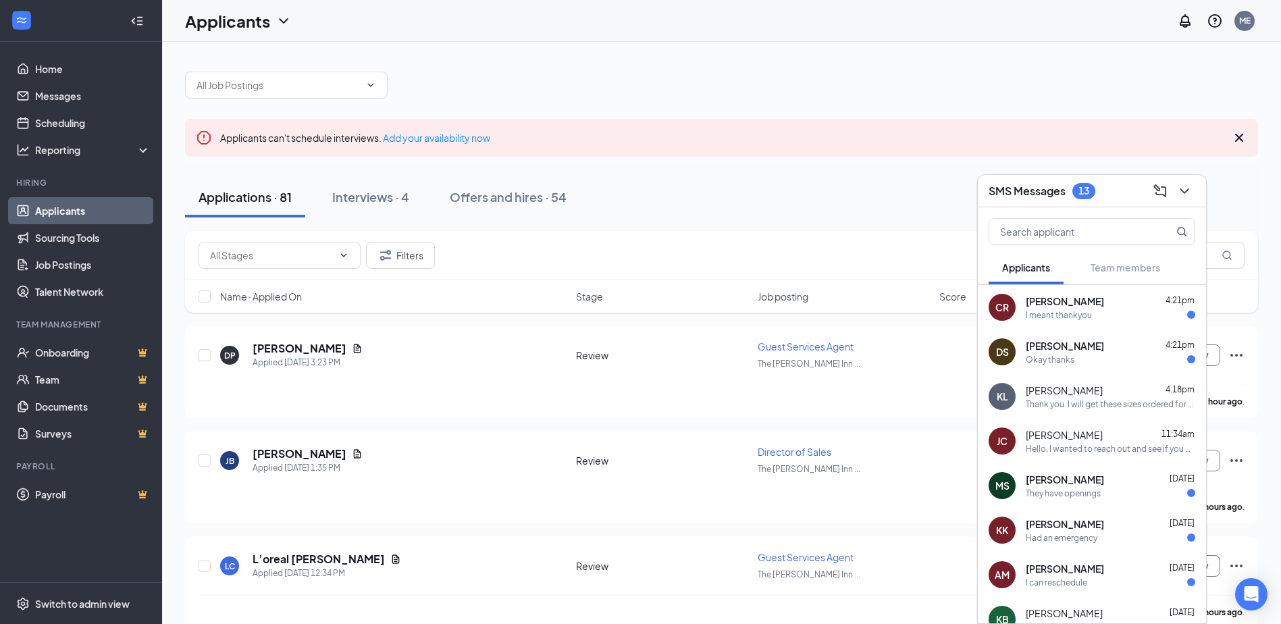
click at [1087, 316] on div "I meant thankyou" at bounding box center [1059, 314] width 66 height 11
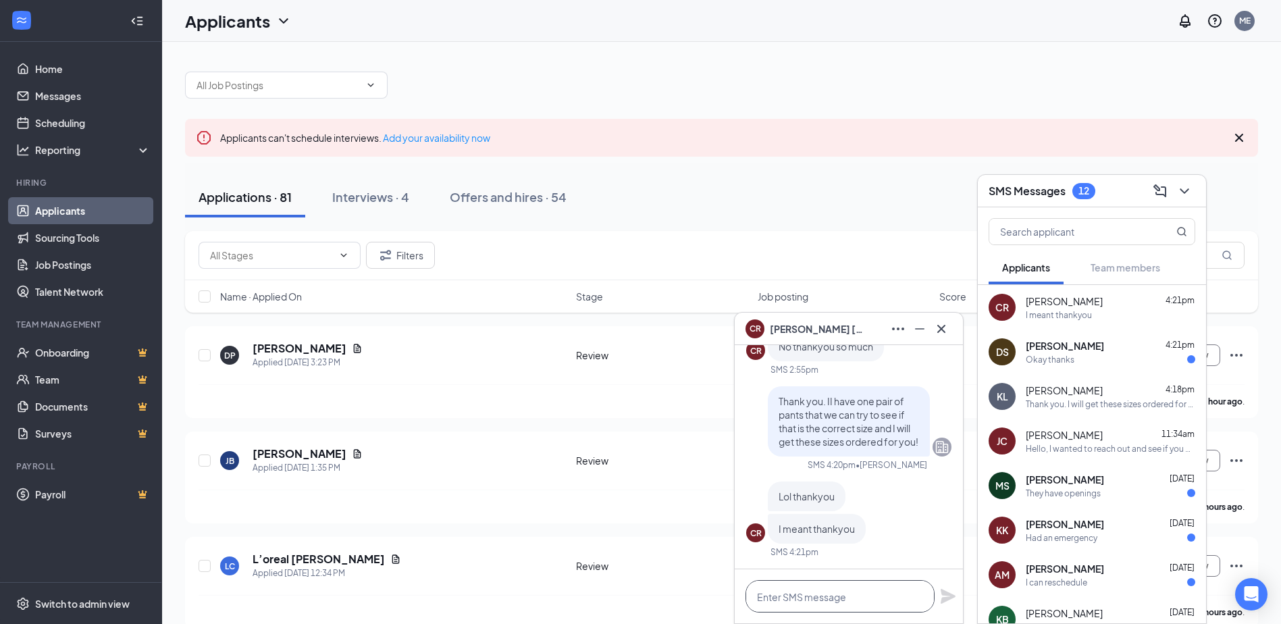
click at [820, 600] on textarea at bounding box center [839, 596] width 189 height 32
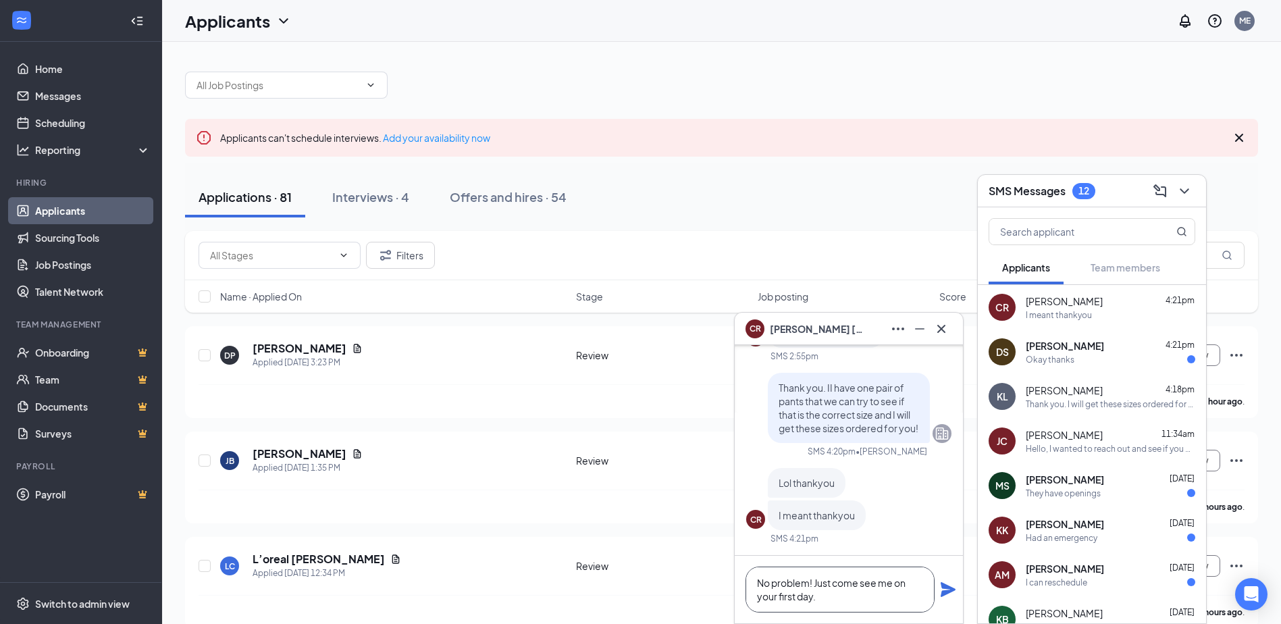
drag, startPoint x: 829, startPoint y: 600, endPoint x: 758, endPoint y: 582, distance: 73.2
click at [758, 582] on textarea "No problem! Just come see me on your first day." at bounding box center [839, 590] width 189 height 46
type textarea "No problem! Just come see me on your first day."
click at [944, 590] on icon "Plane" at bounding box center [948, 589] width 16 height 16
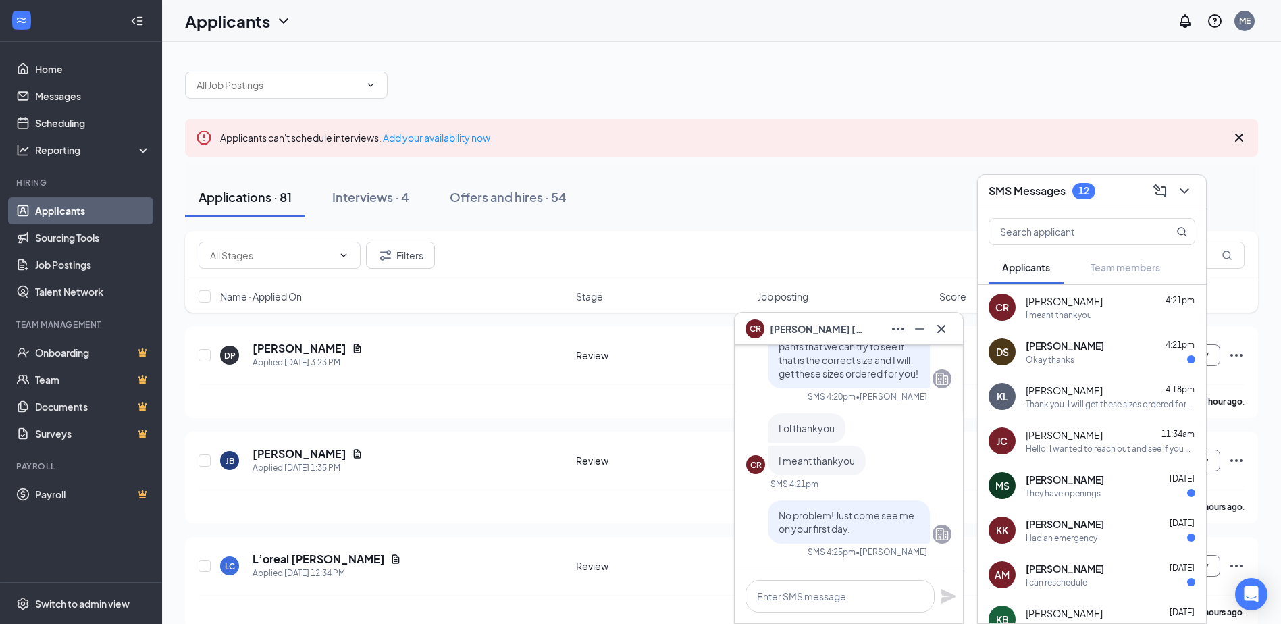
scroll to position [0, 0]
click at [1102, 355] on div "Okay thanks" at bounding box center [1110, 359] width 169 height 11
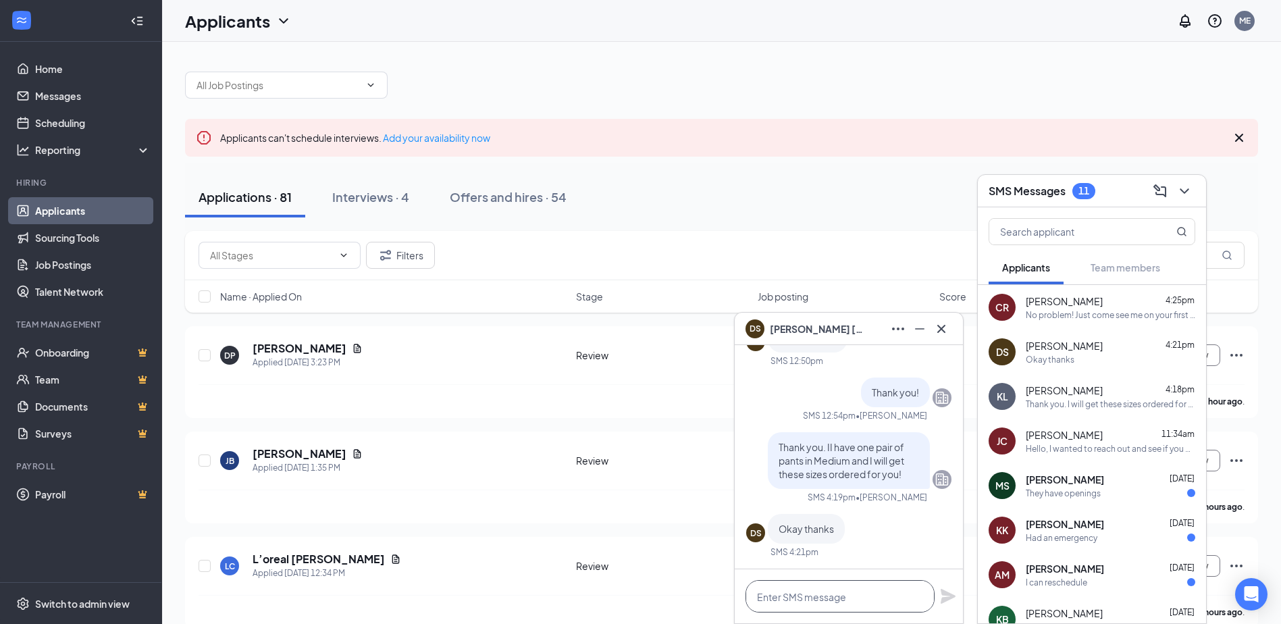
click at [802, 594] on textarea at bounding box center [839, 596] width 189 height 32
paste textarea "No problem! Just come see me on your first day."
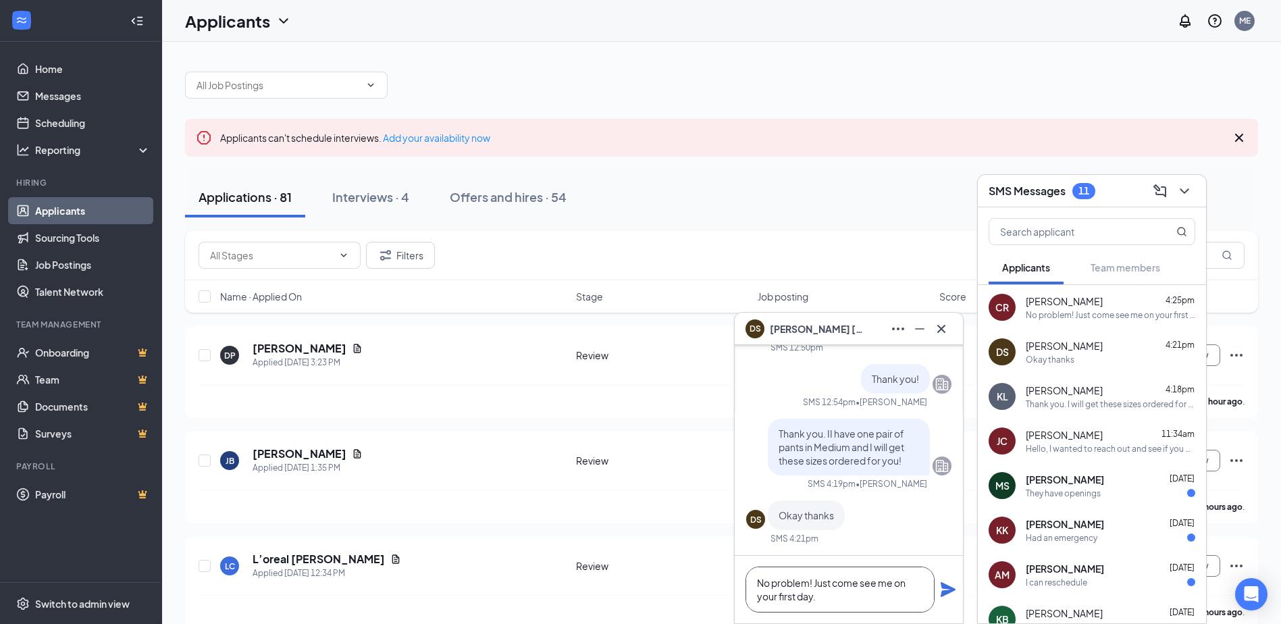
type textarea "No problem! Just come see me on your first day."
click at [945, 591] on icon "Plane" at bounding box center [948, 589] width 15 height 15
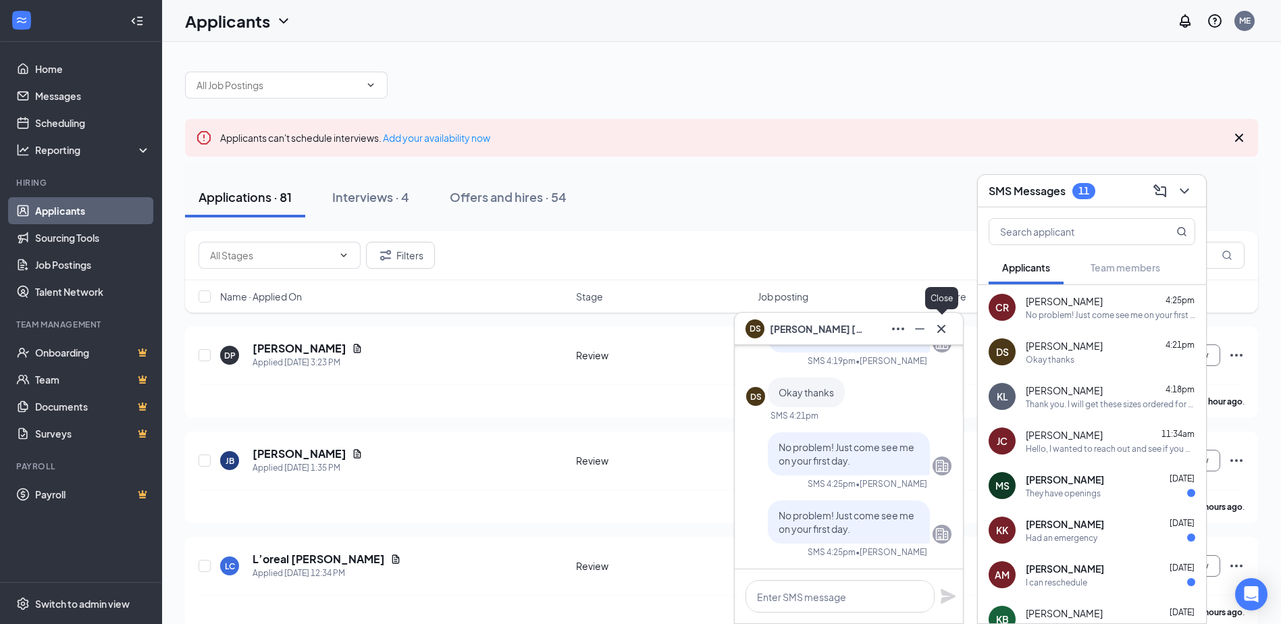
click at [939, 330] on icon "Cross" at bounding box center [941, 329] width 16 height 16
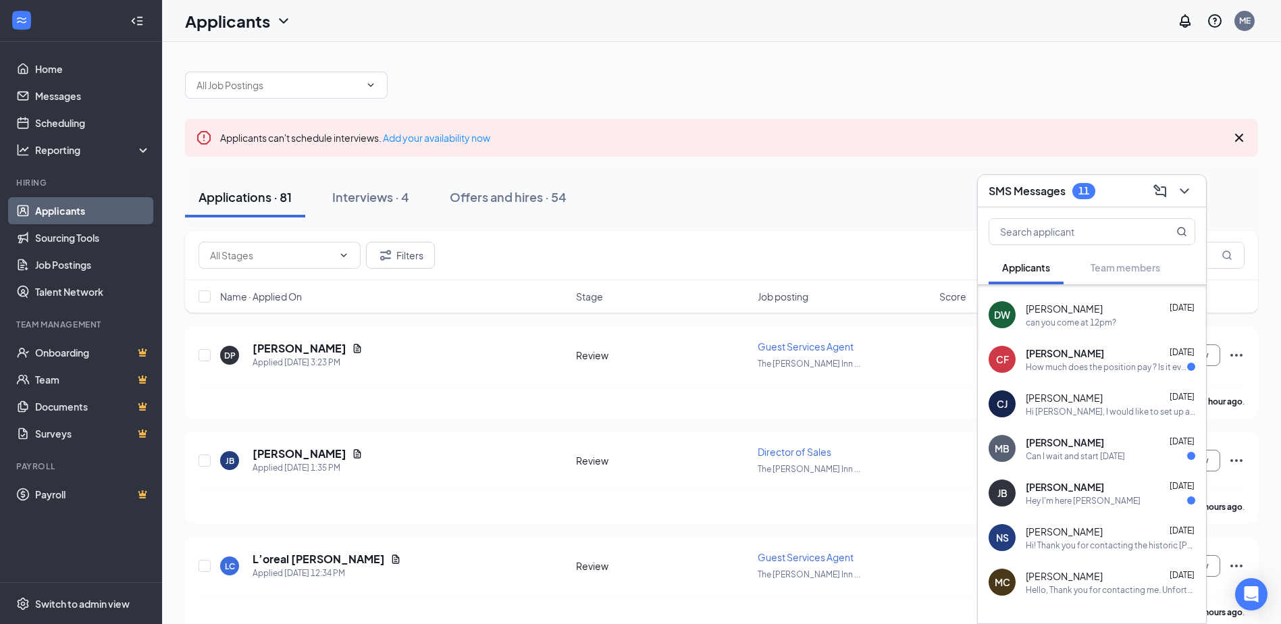
scroll to position [580, 0]
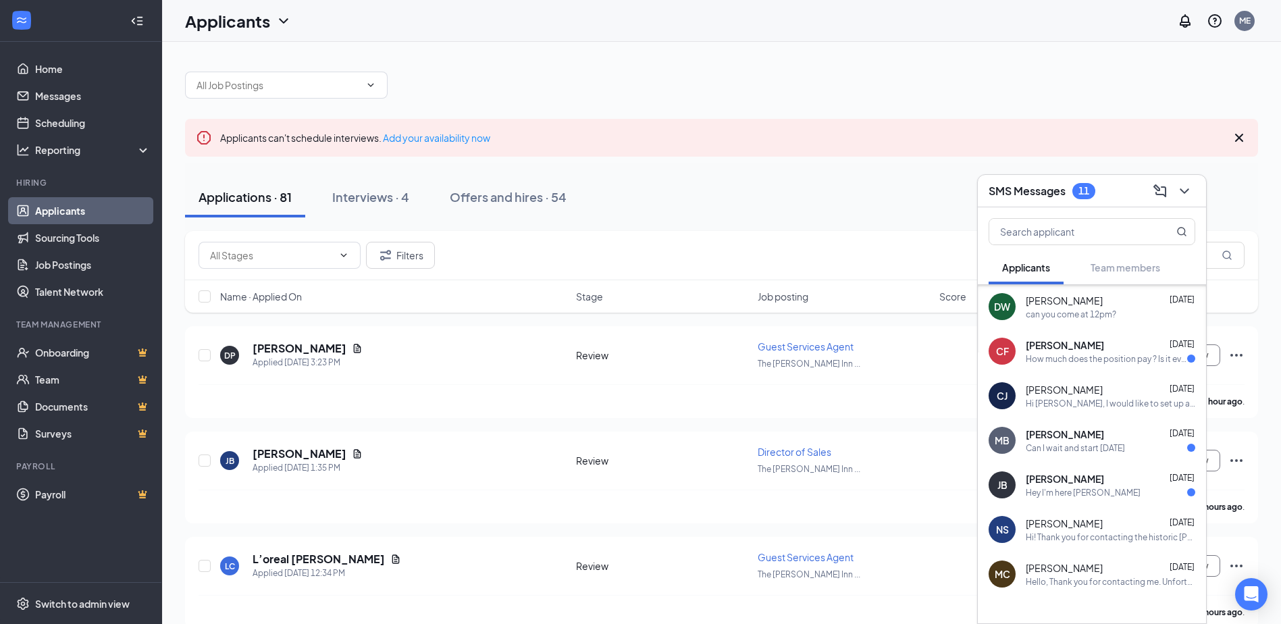
click at [1104, 450] on div "Can I wait and start [DATE]" at bounding box center [1075, 447] width 99 height 11
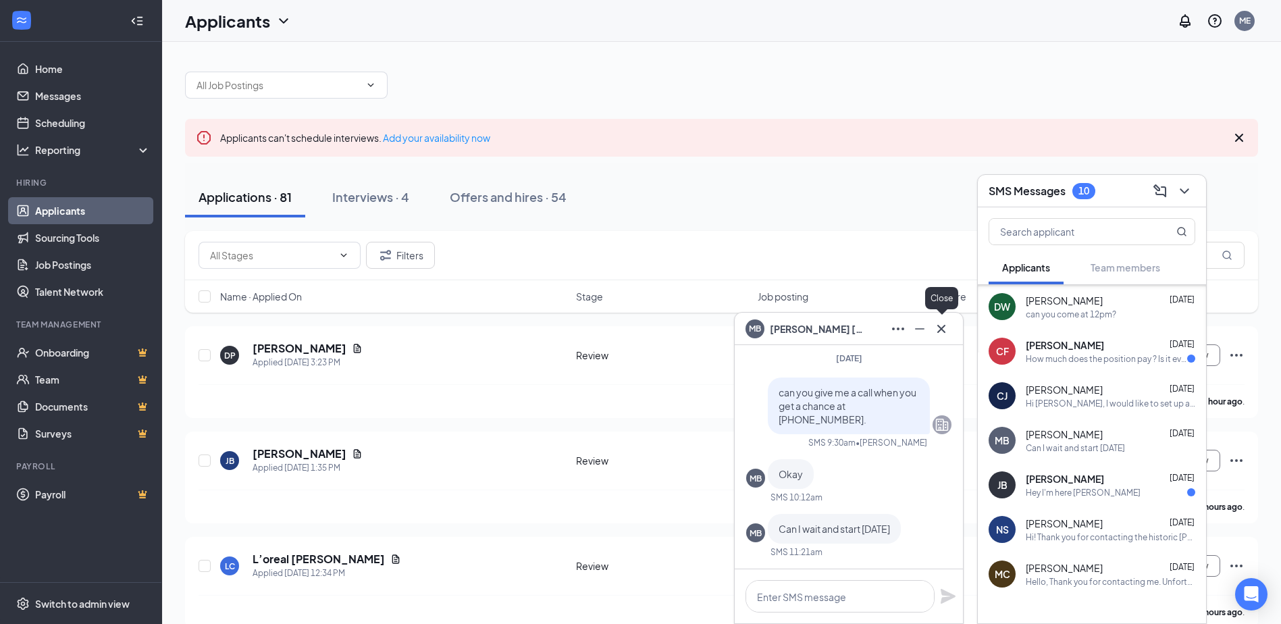
click at [941, 328] on icon "Cross" at bounding box center [941, 328] width 8 height 8
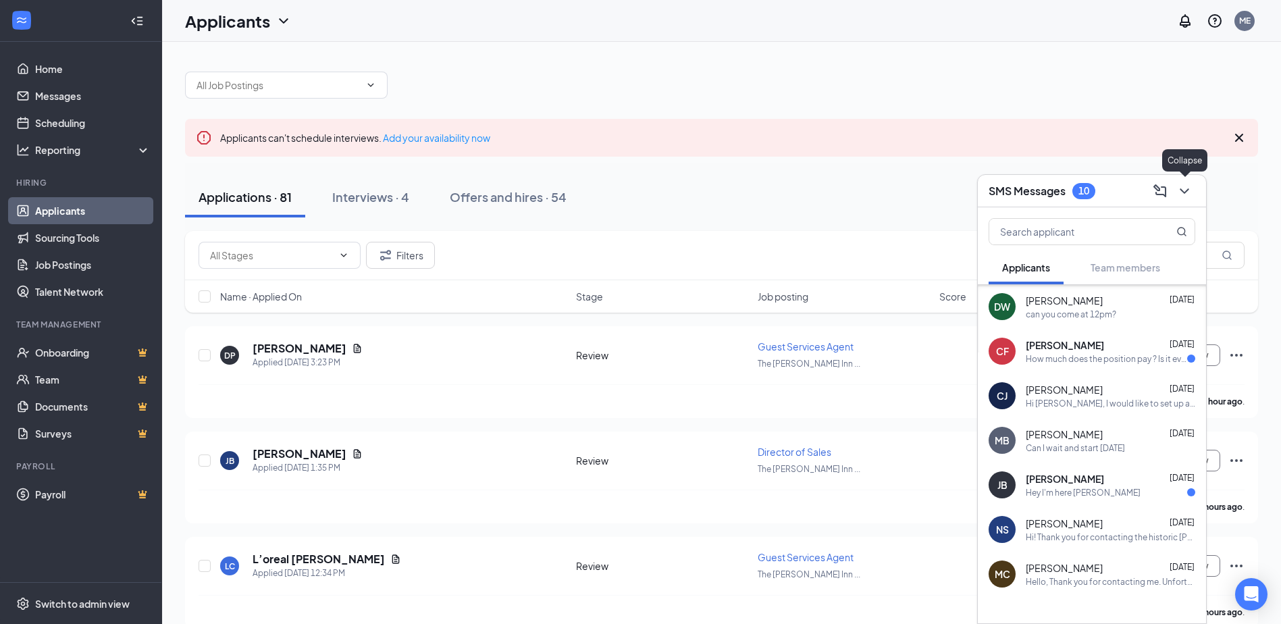
click at [1182, 189] on icon "ChevronDown" at bounding box center [1184, 191] width 16 height 16
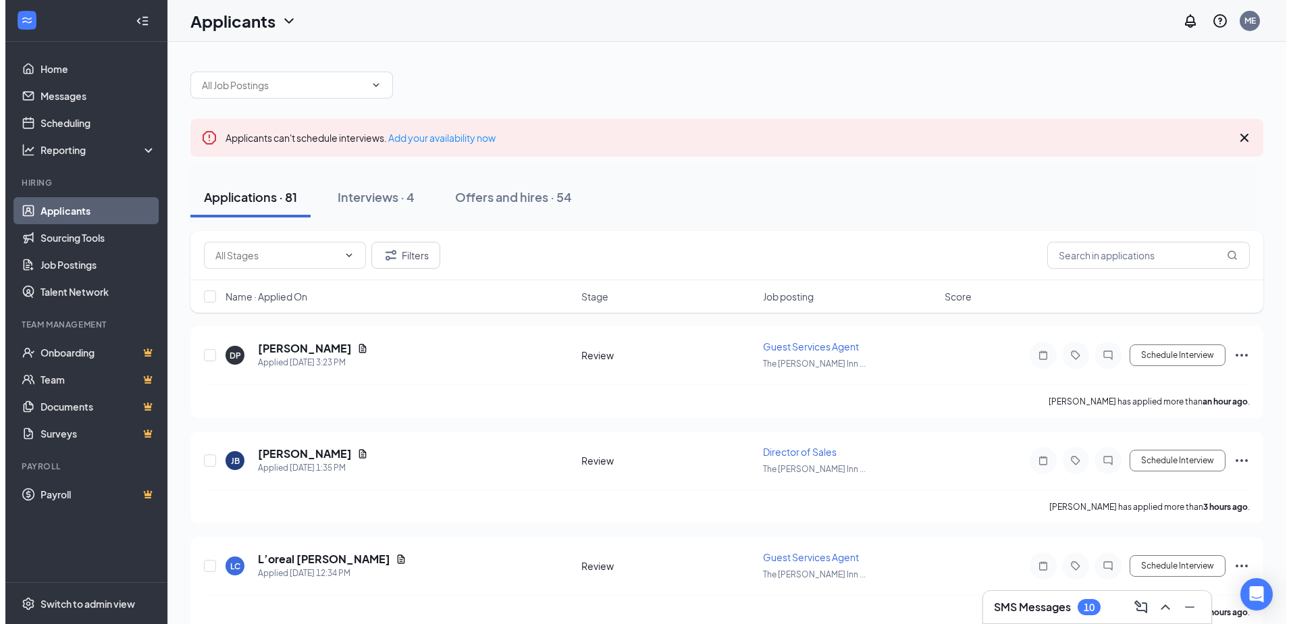
scroll to position [0, 0]
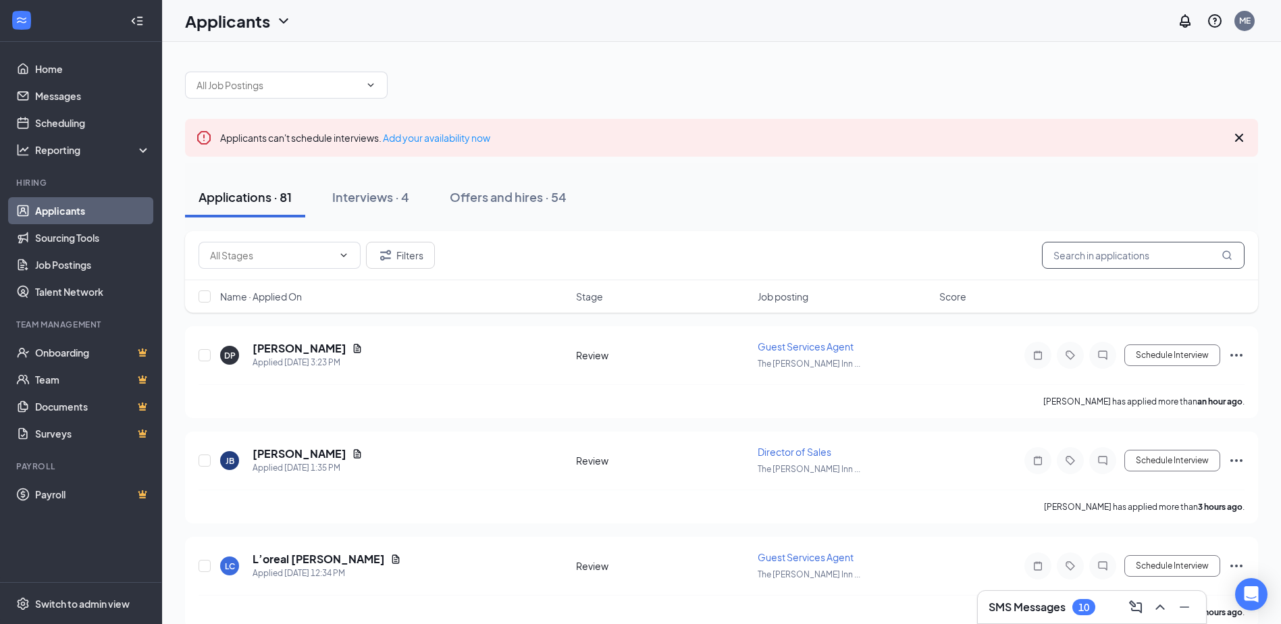
click at [1145, 253] on input "text" at bounding box center [1143, 255] width 203 height 27
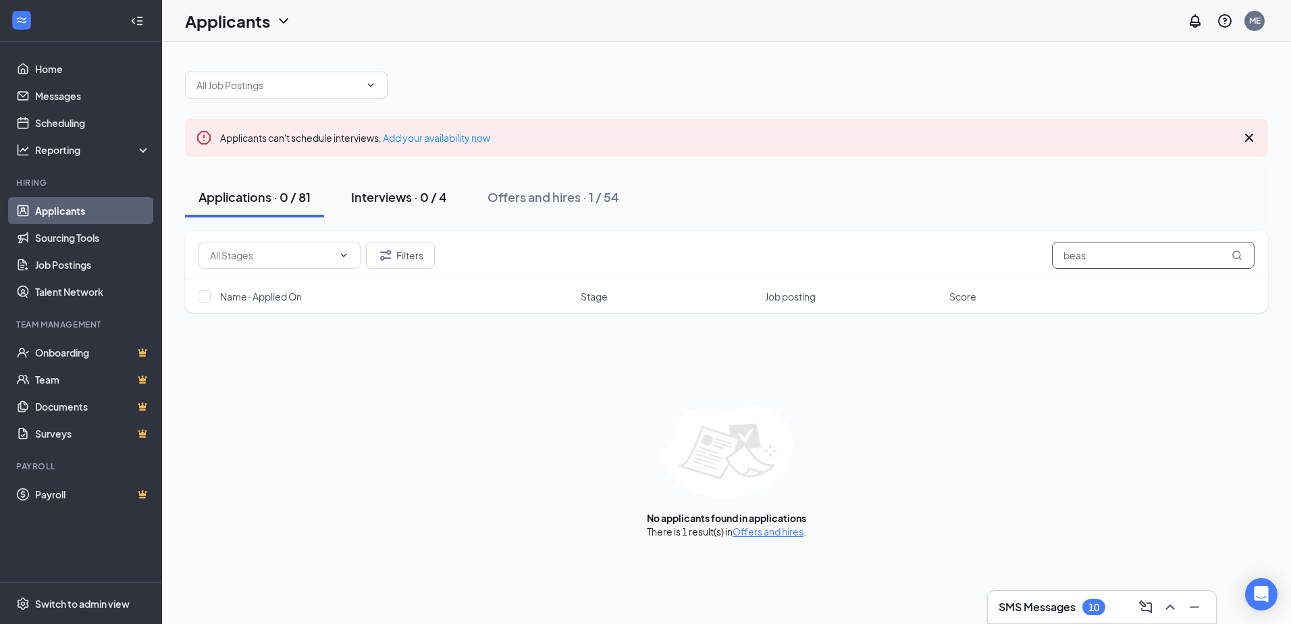
type input "beas"
click at [434, 200] on div "Interviews · 0 / 4" at bounding box center [399, 196] width 96 height 17
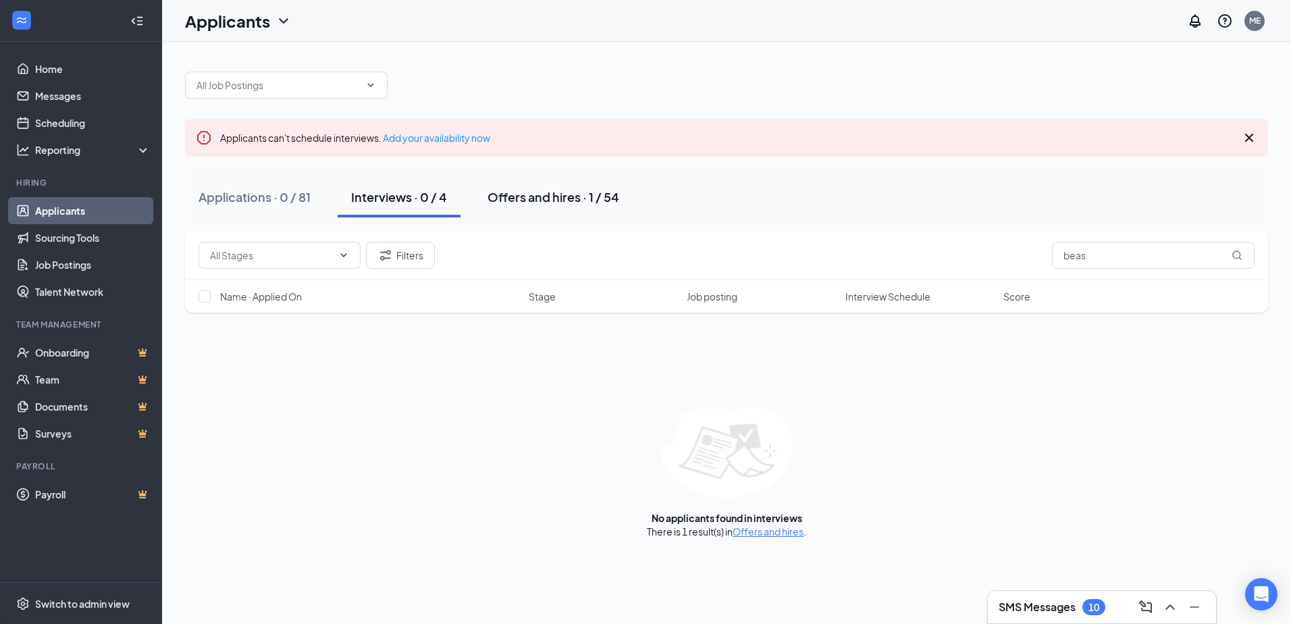
click at [537, 199] on div "Offers and hires · 1 / 54" at bounding box center [554, 196] width 132 height 17
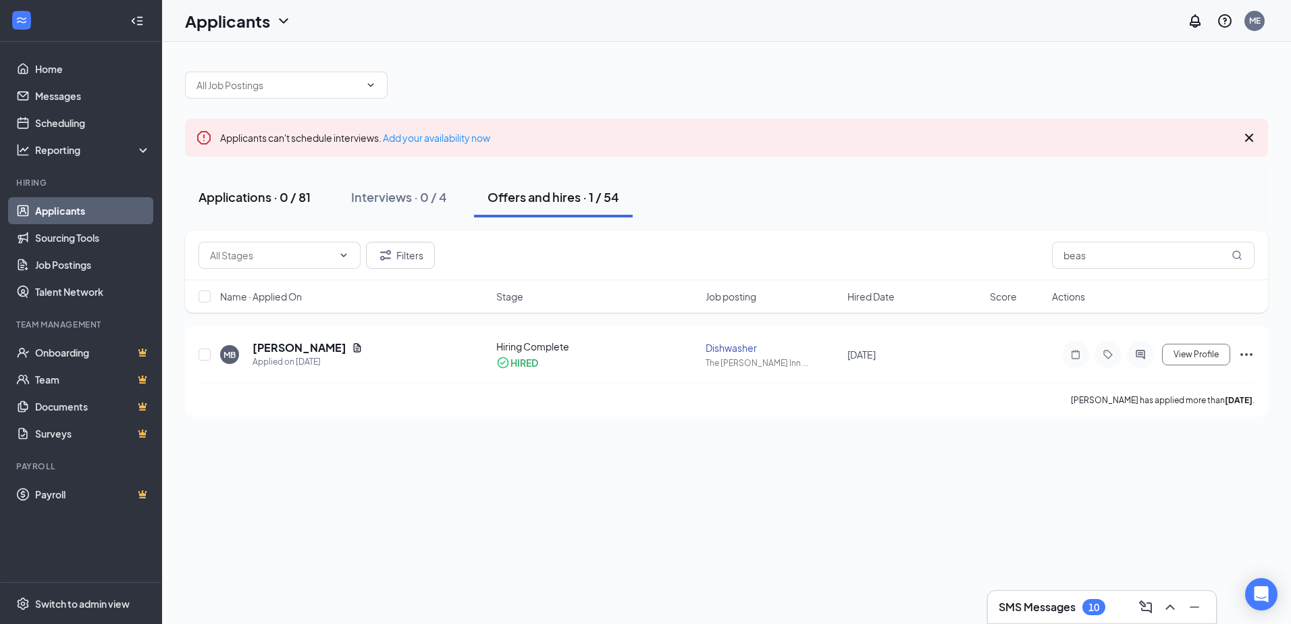
click at [272, 199] on div "Applications · 0 / 81" at bounding box center [255, 196] width 112 height 17
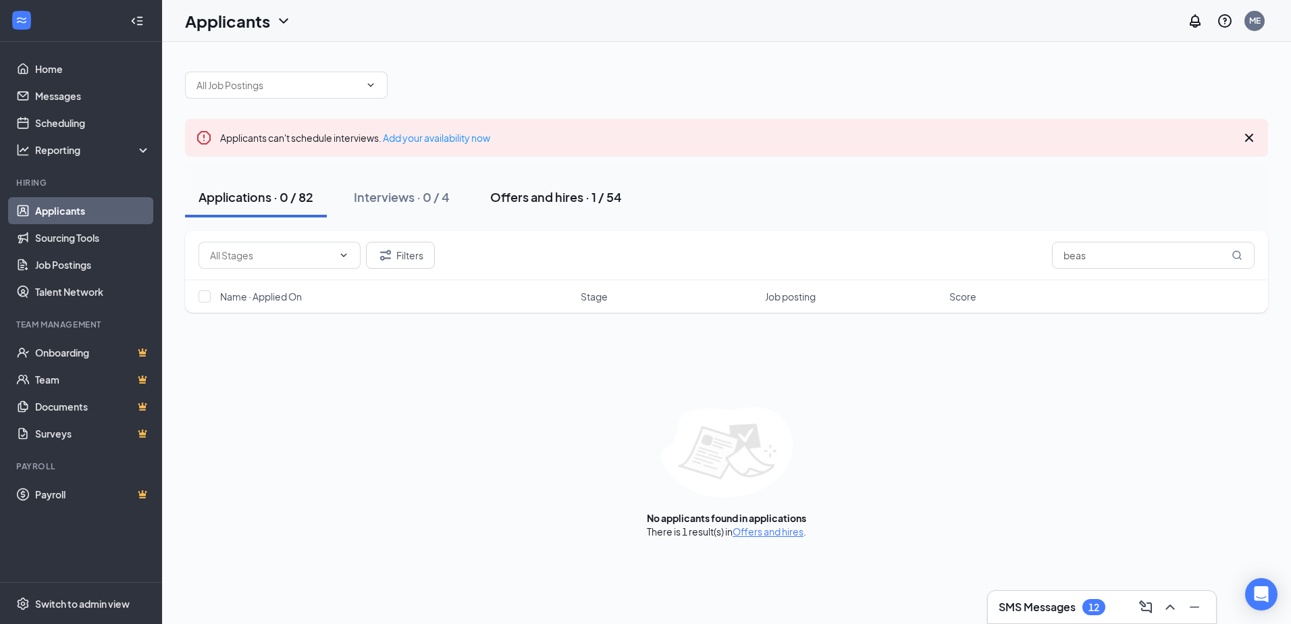
click at [583, 194] on div "Offers and hires · 1 / 54" at bounding box center [556, 196] width 132 height 17
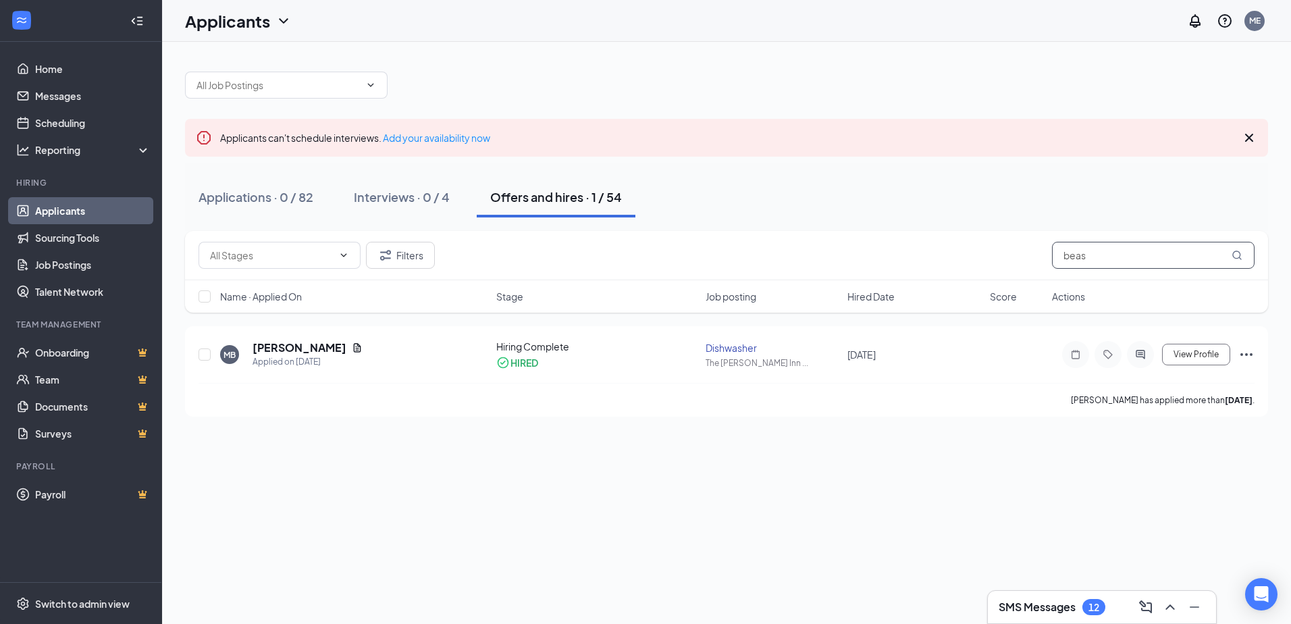
click at [1109, 256] on input "beas" at bounding box center [1153, 255] width 203 height 27
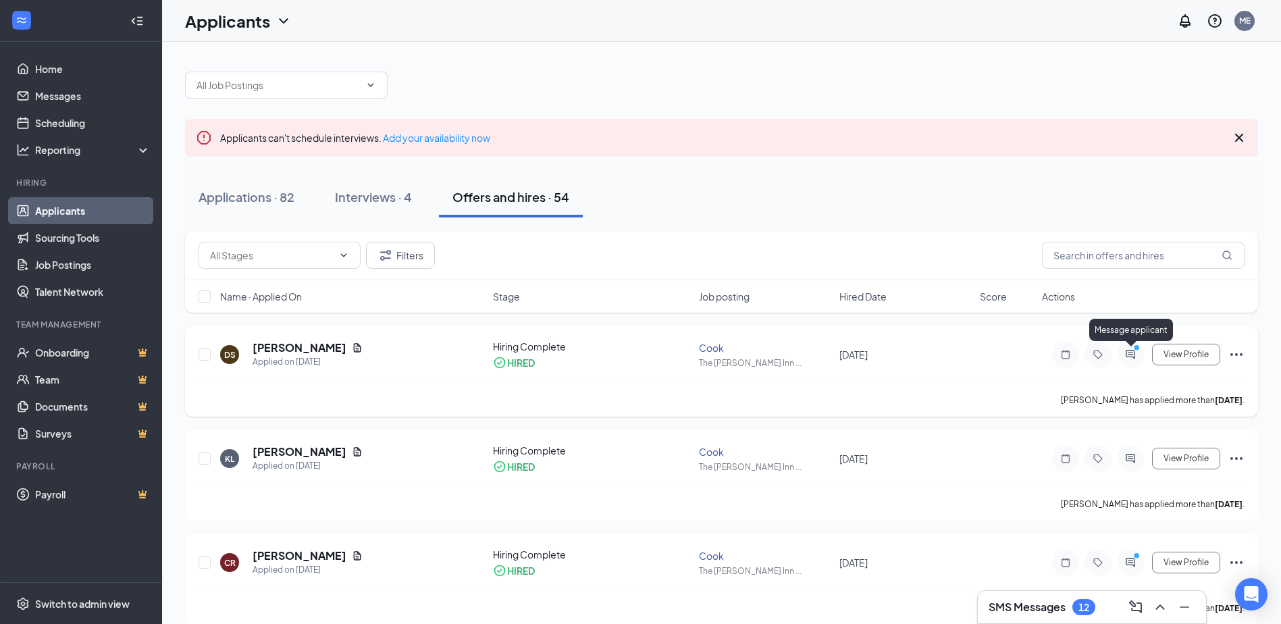
click at [1130, 354] on icon "ActiveChat" at bounding box center [1130, 354] width 16 height 11
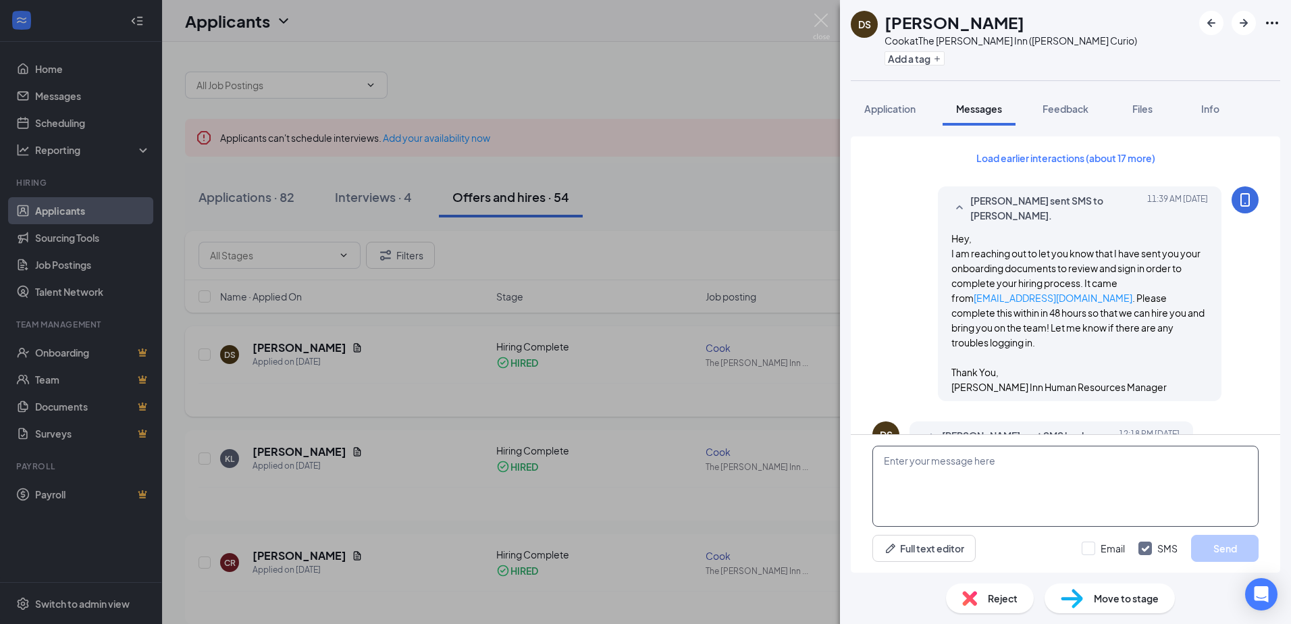
click at [936, 466] on textarea at bounding box center [1065, 486] width 386 height 81
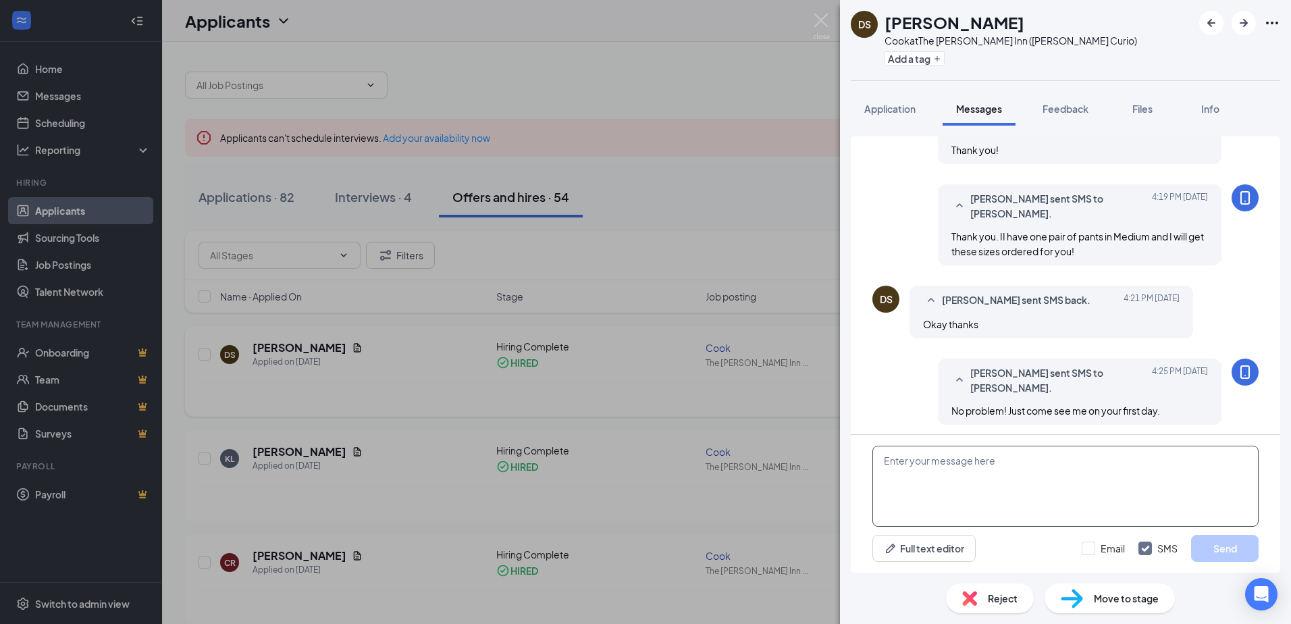
scroll to position [899, 0]
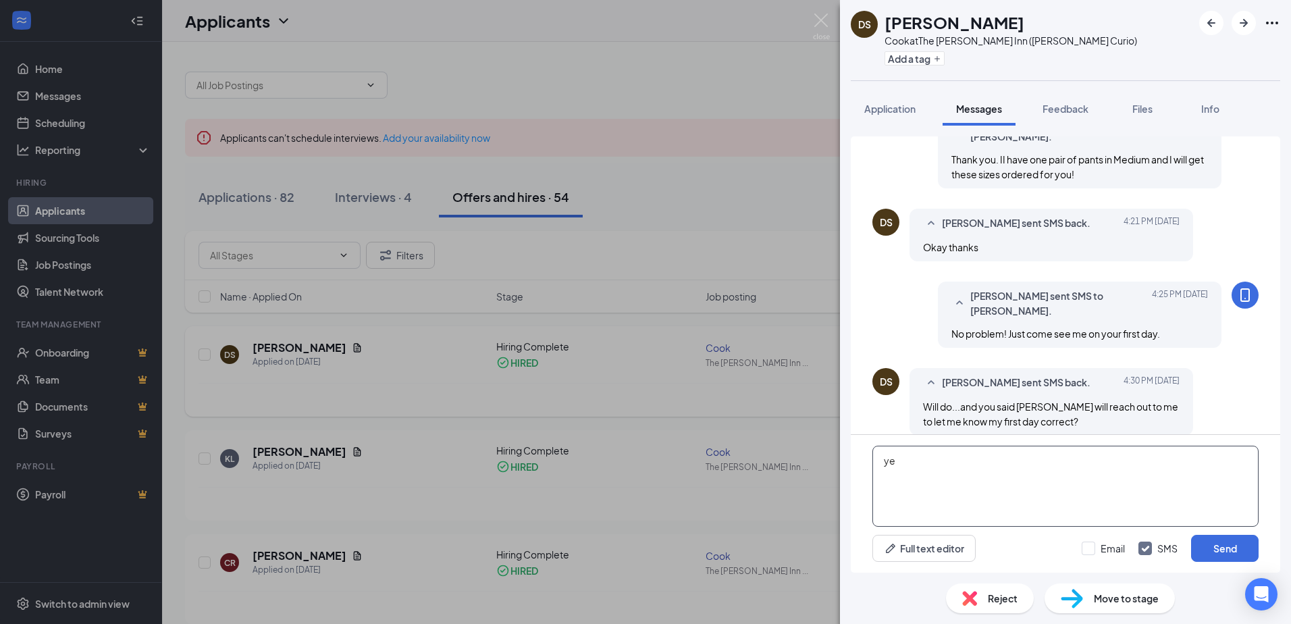
type textarea "y"
type textarea "Yes Sir! I believe he is planning to reach out [DATE] after he reviews the sche…"
click at [1213, 547] on button "Send" at bounding box center [1225, 548] width 68 height 27
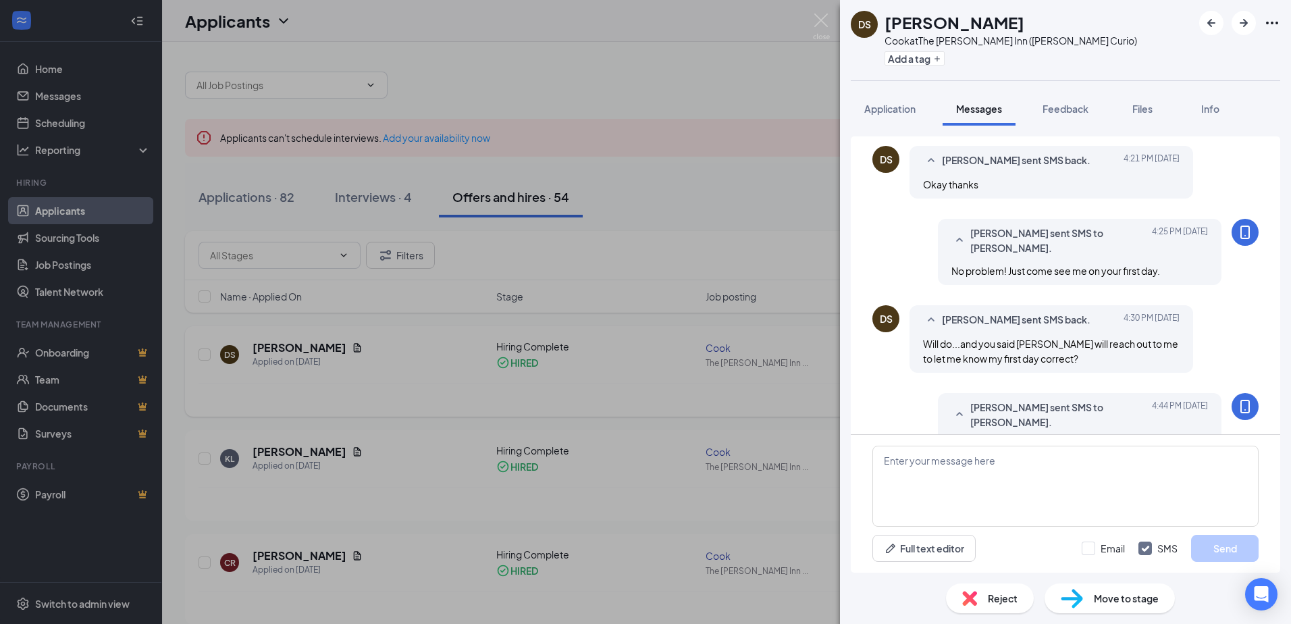
scroll to position [1000, 0]
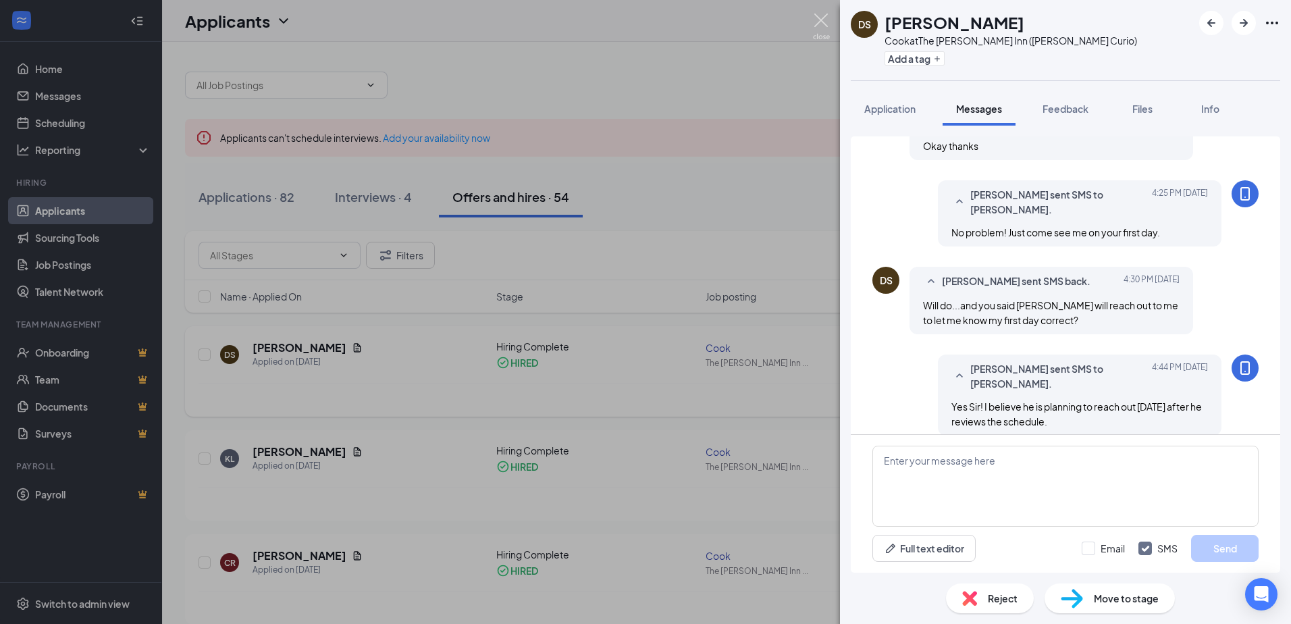
click at [821, 22] on img at bounding box center [821, 27] width 17 height 26
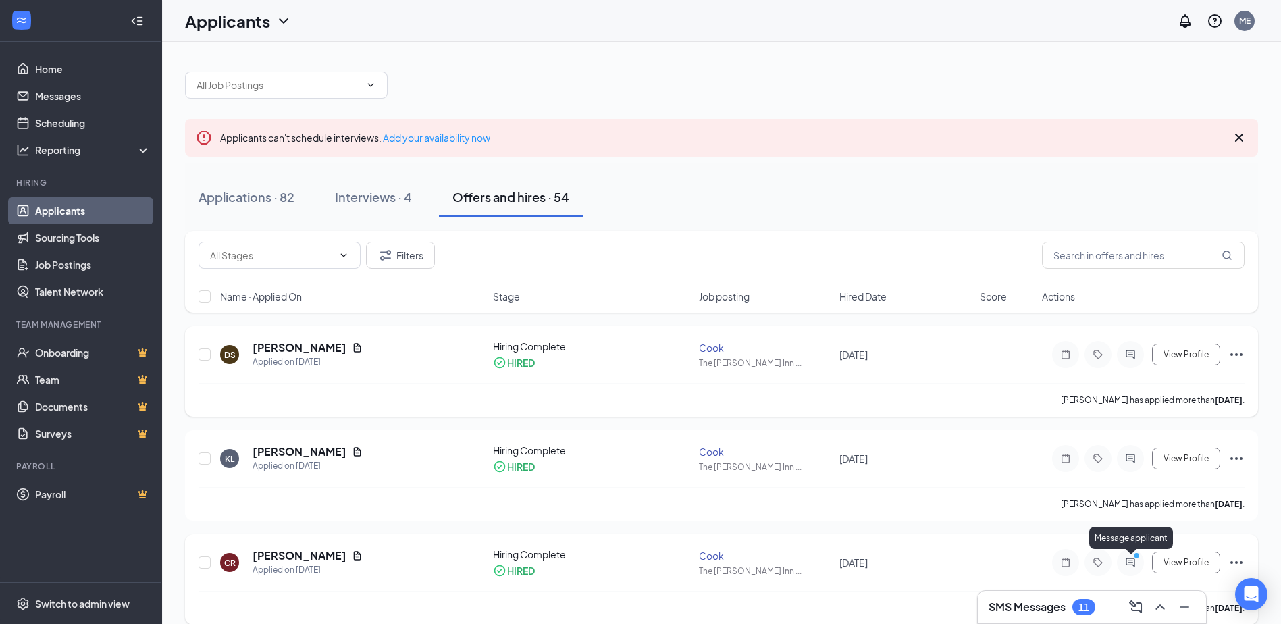
click at [1138, 568] on div at bounding box center [1130, 562] width 27 height 27
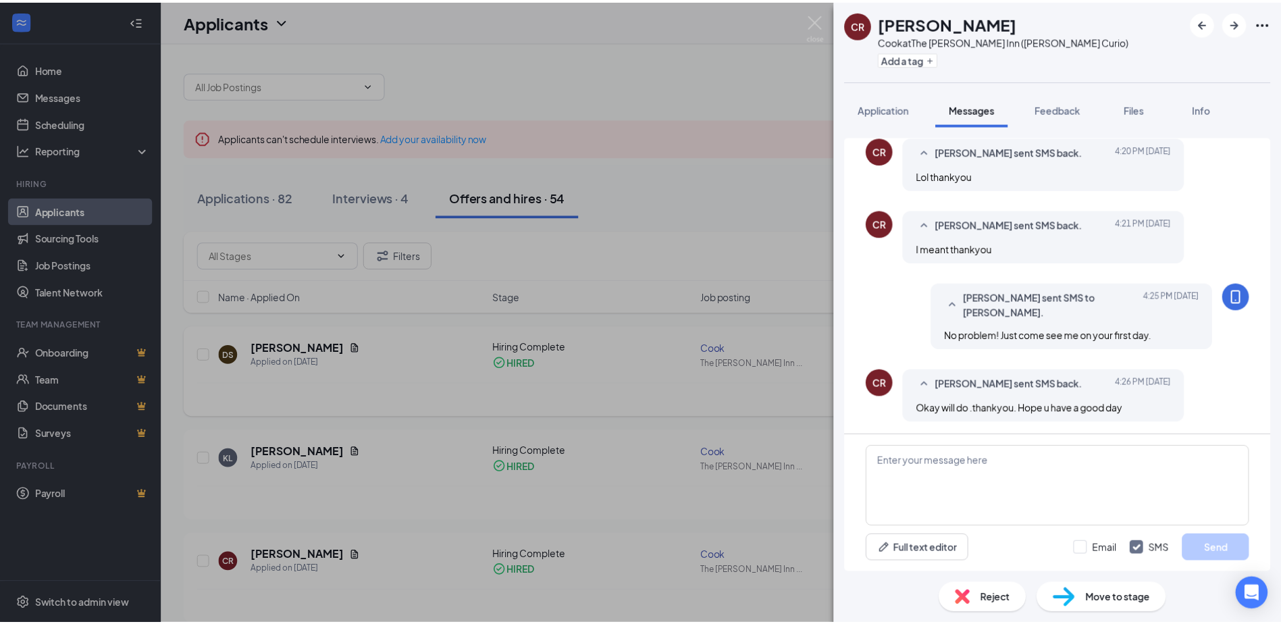
scroll to position [737, 0]
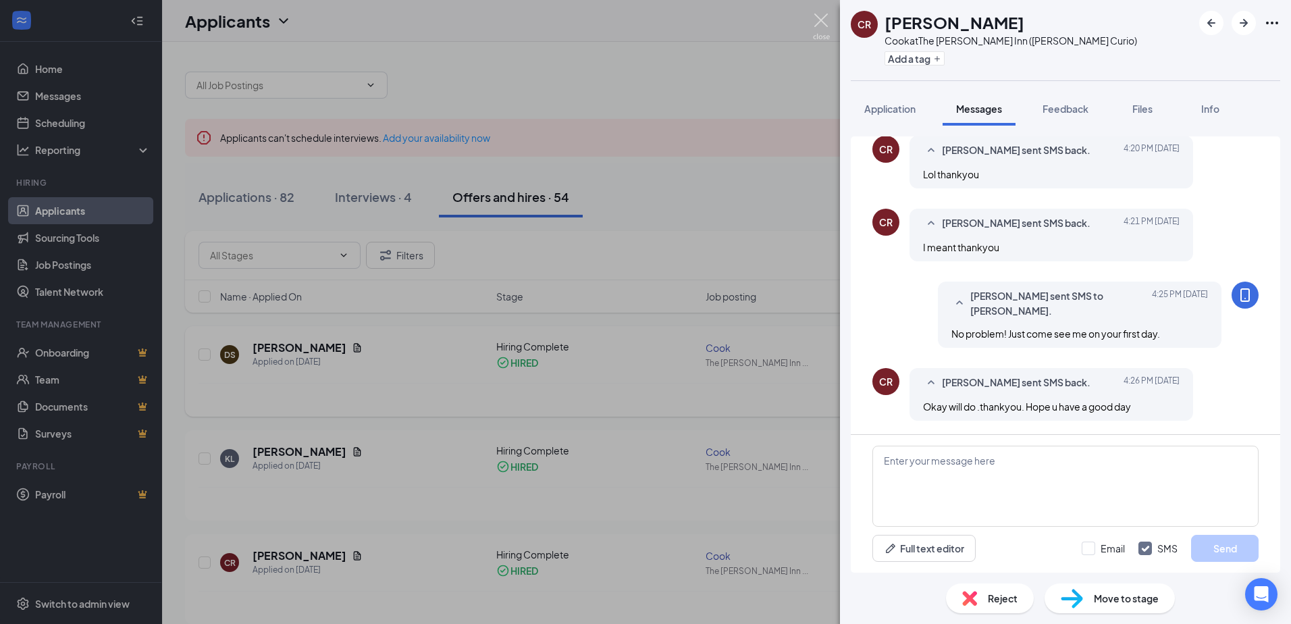
click at [820, 19] on img at bounding box center [821, 27] width 17 height 26
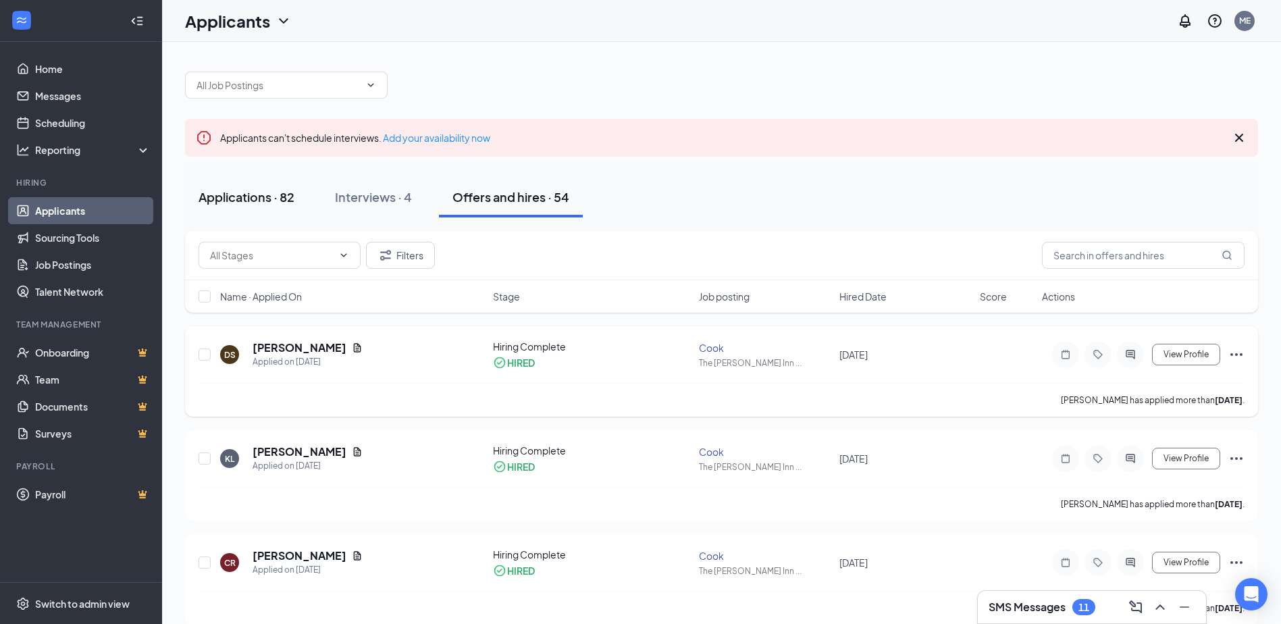
click at [264, 190] on div "Applications · 82" at bounding box center [247, 196] width 96 height 17
